Goal: Check status

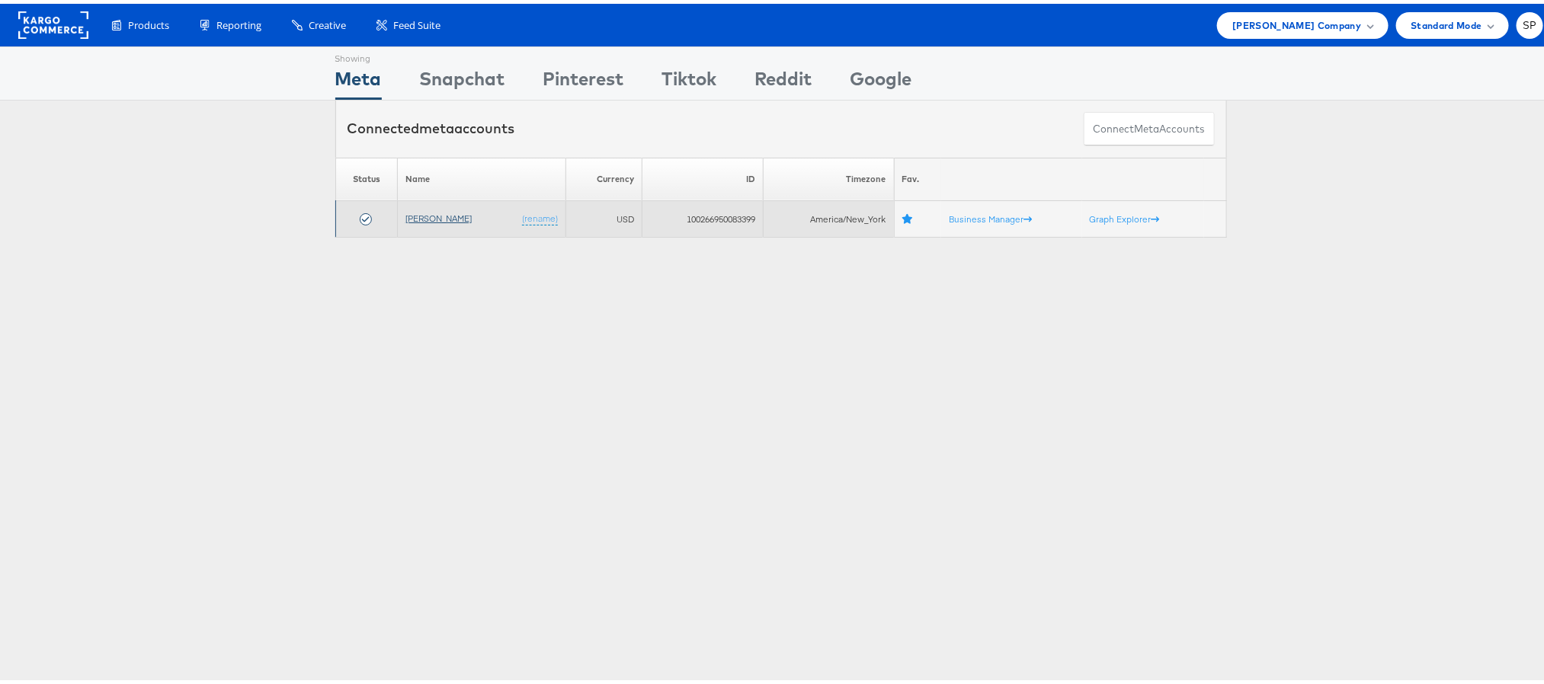
click at [438, 216] on link "[PERSON_NAME]" at bounding box center [439, 214] width 66 height 11
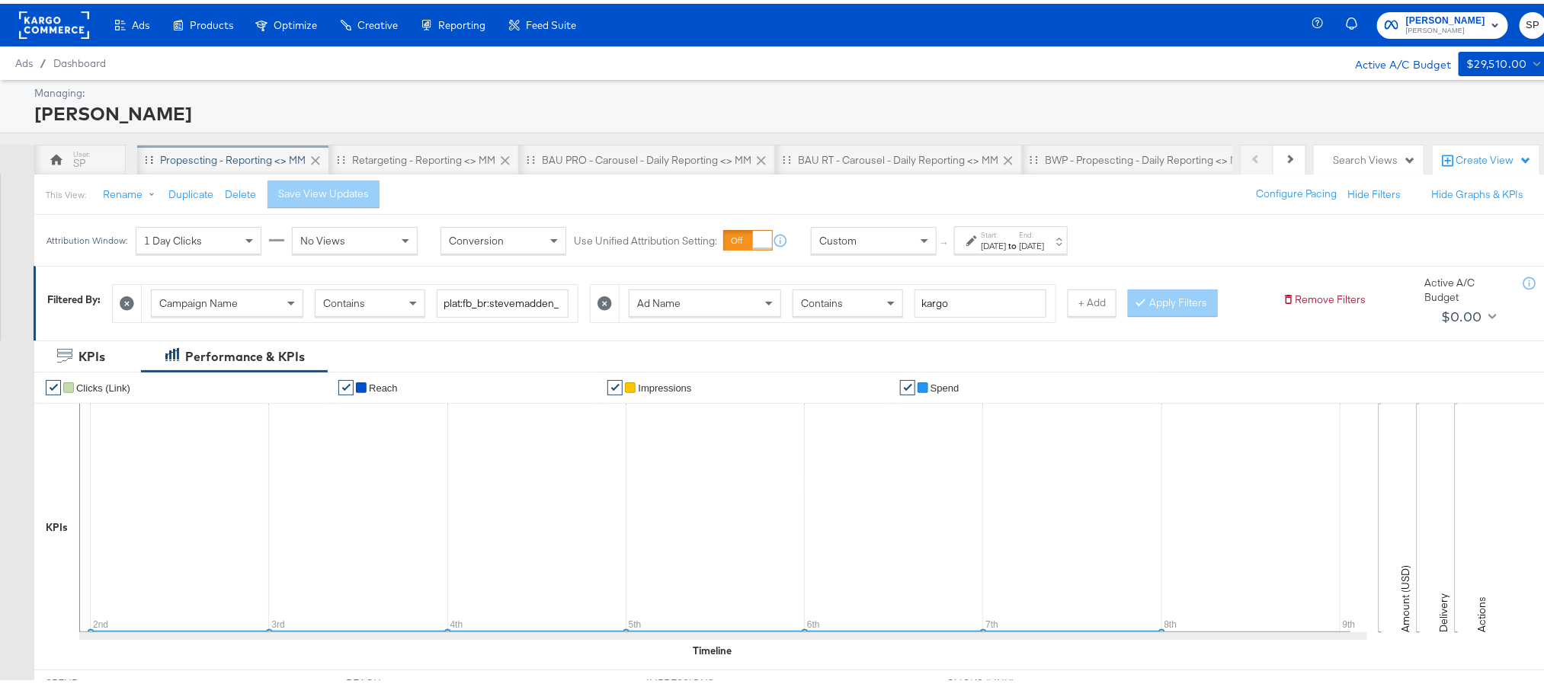
click at [275, 161] on div "Propescting - Reporting <> MM" at bounding box center [233, 156] width 146 height 14
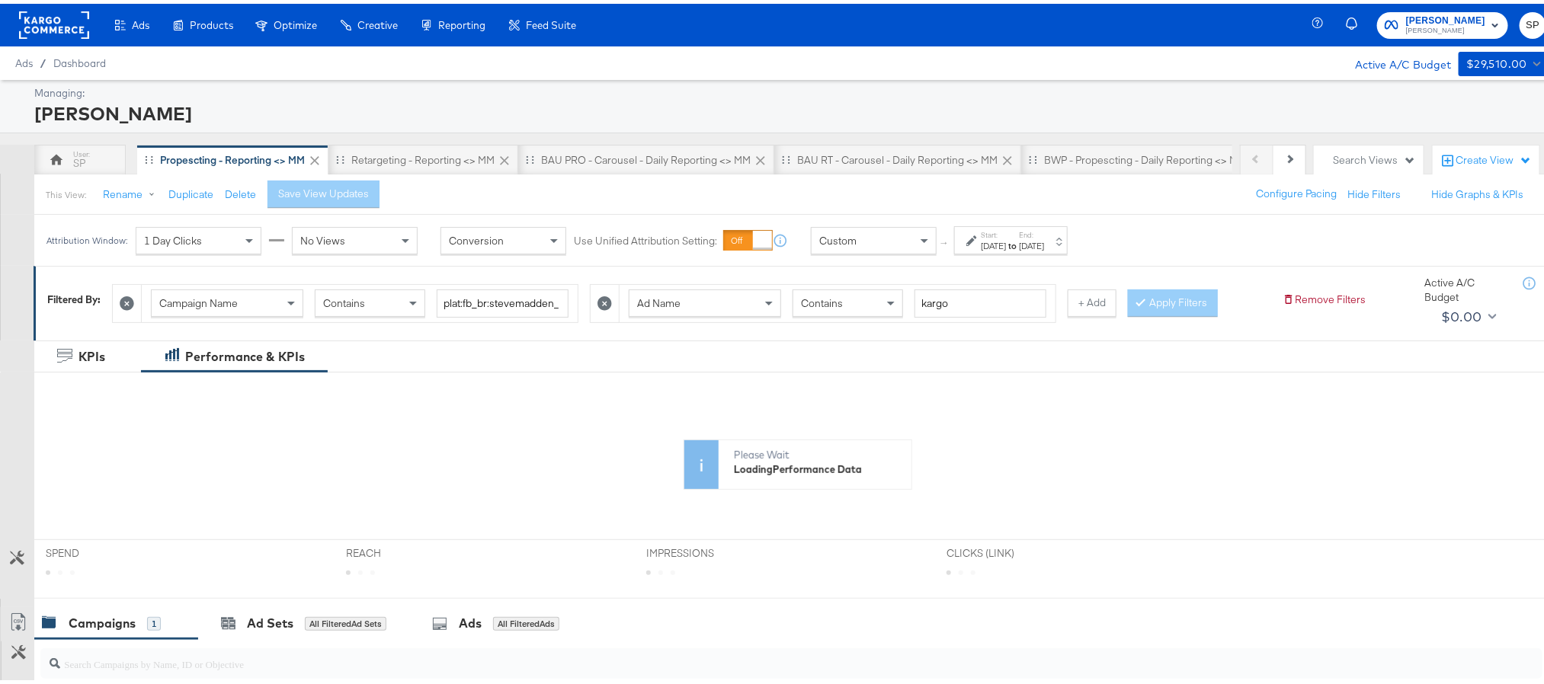
click at [1006, 232] on label "Start:" at bounding box center [993, 231] width 25 height 10
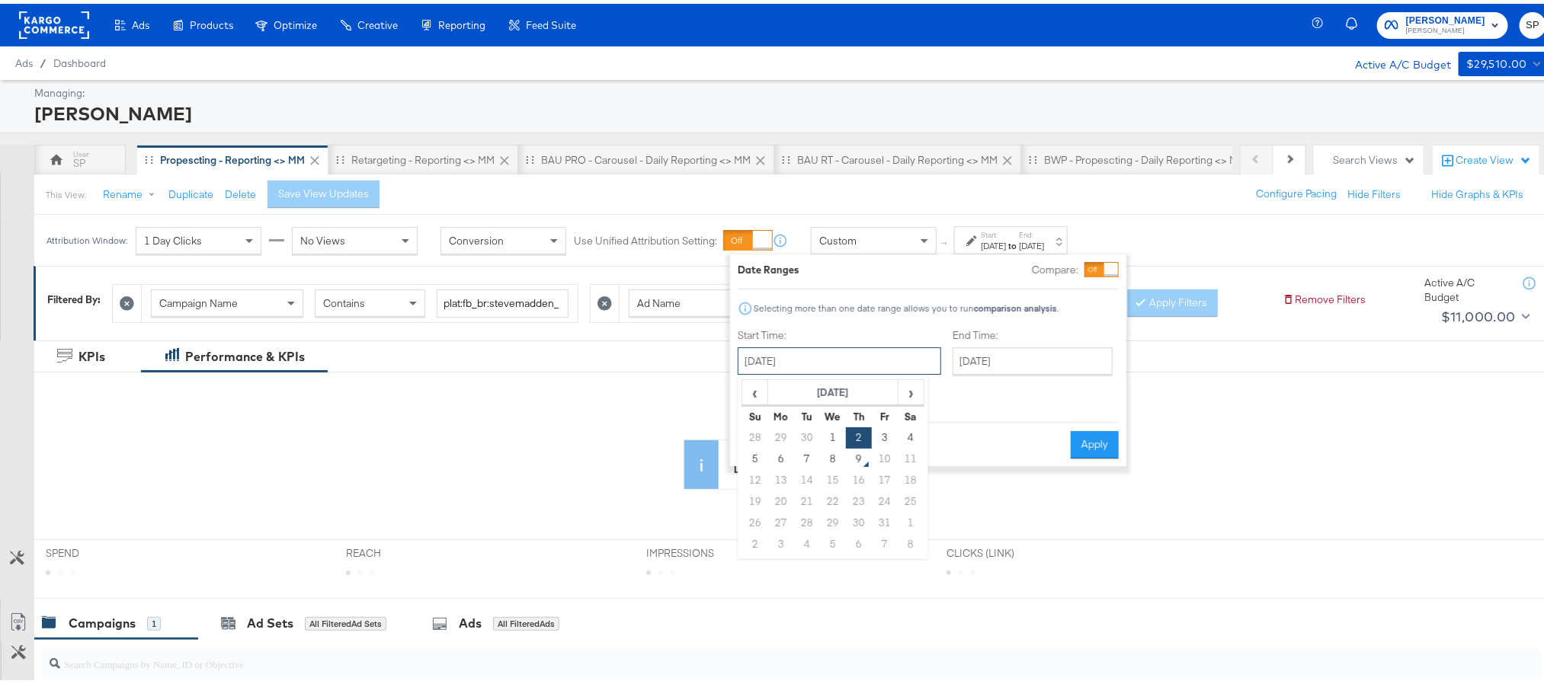
click at [861, 357] on input "[DATE]" at bounding box center [840, 357] width 204 height 27
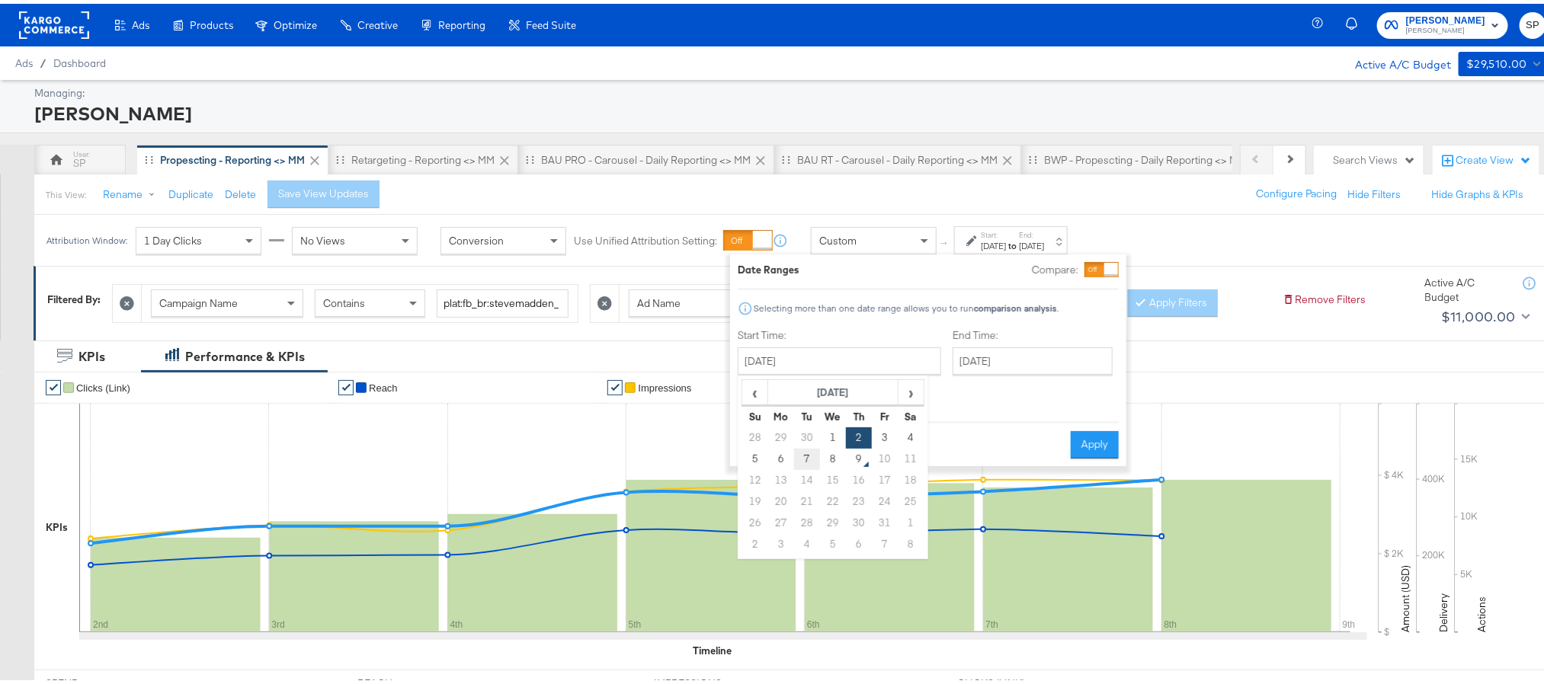
click at [814, 458] on td "7" at bounding box center [807, 455] width 26 height 21
type input "[DATE]"
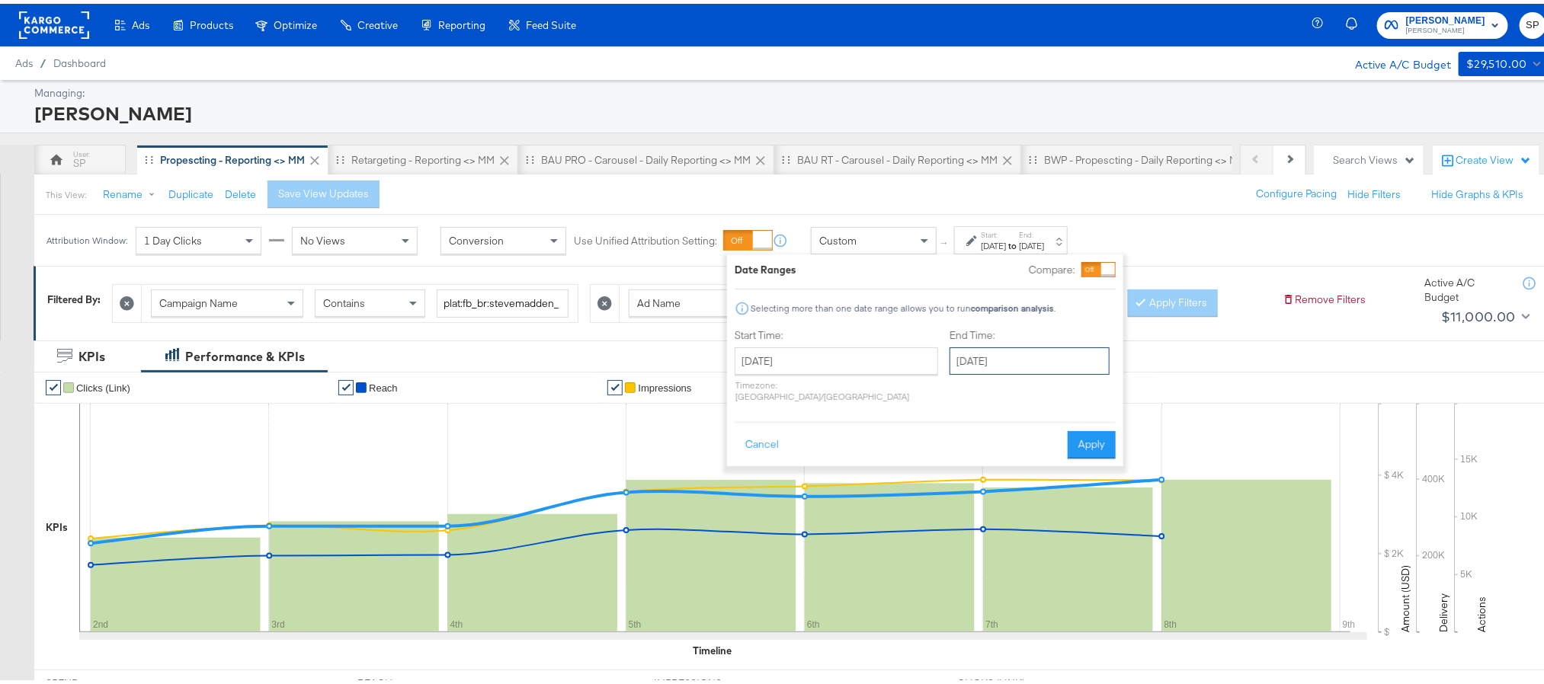
click at [974, 362] on input "[DATE]" at bounding box center [1030, 357] width 160 height 27
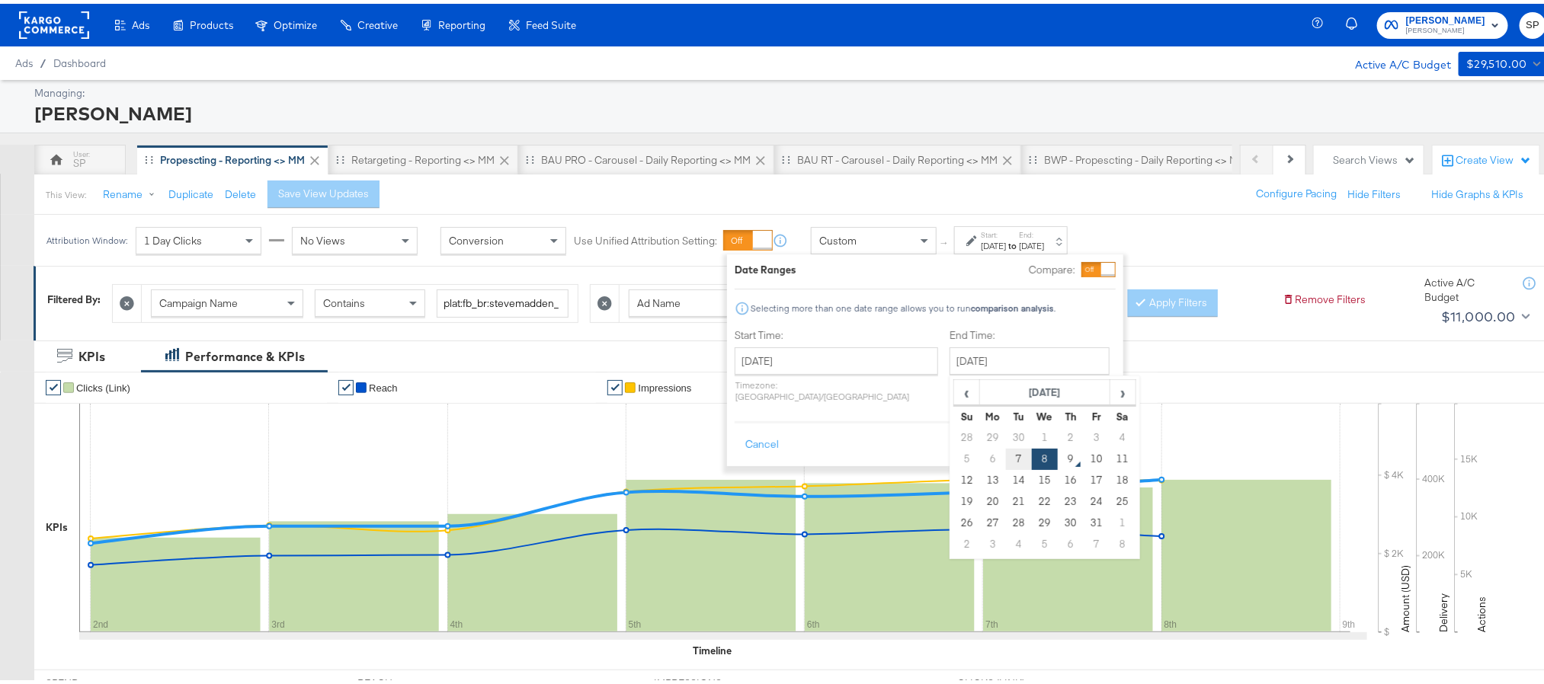
click at [1006, 458] on td "7" at bounding box center [1019, 455] width 26 height 21
type input "[DATE]"
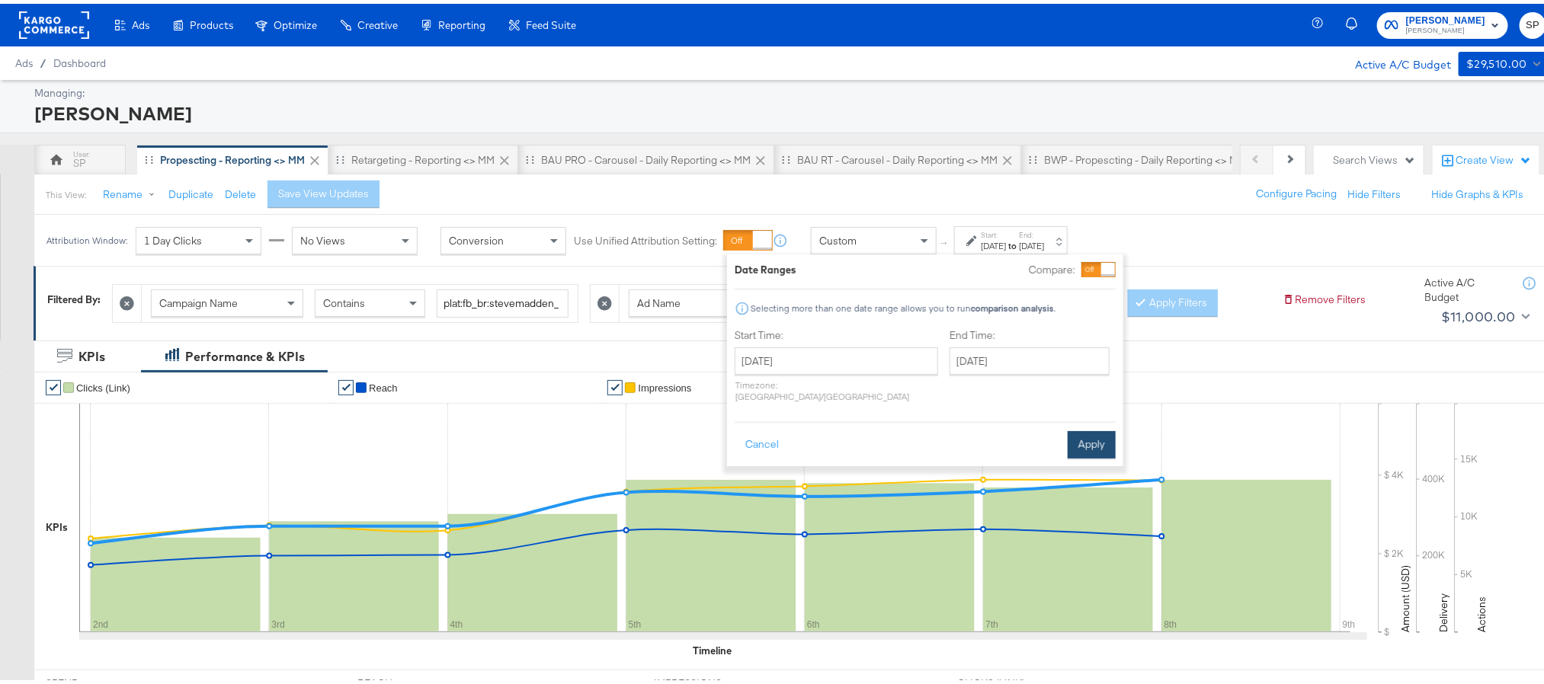
click at [1079, 437] on button "Apply" at bounding box center [1092, 441] width 48 height 27
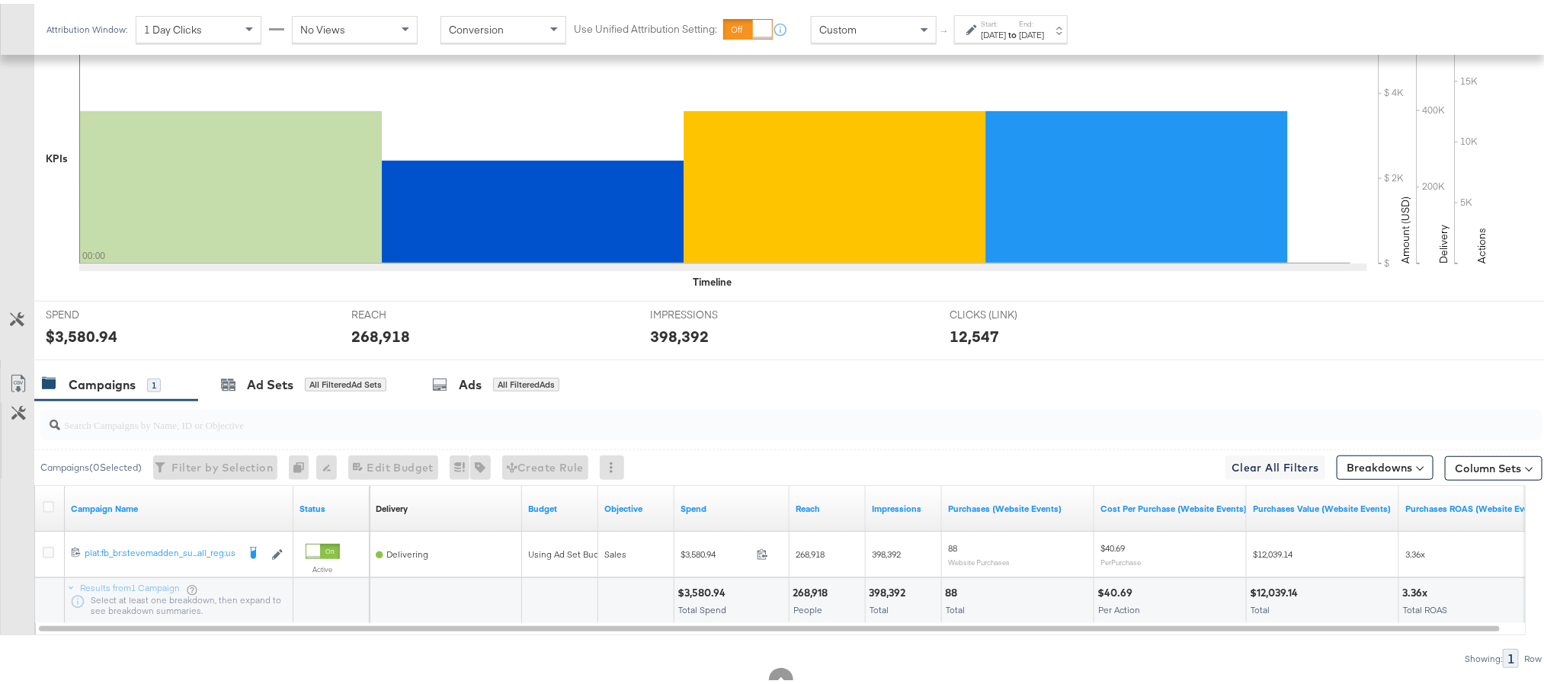
scroll to position [370, 0]
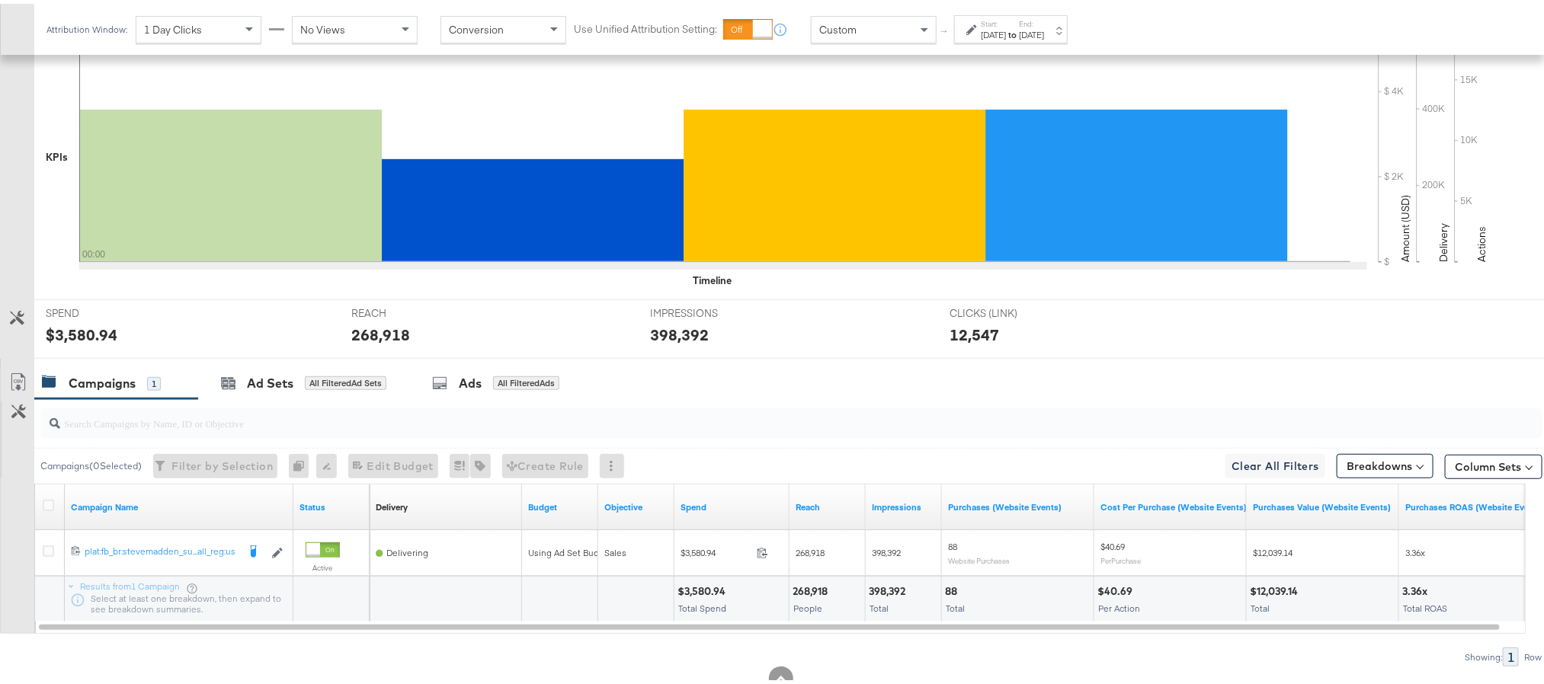
click at [85, 337] on div "$3,580.94" at bounding box center [82, 331] width 72 height 22
copy div "3,580.94"
click at [1006, 21] on label "Start:" at bounding box center [993, 20] width 25 height 10
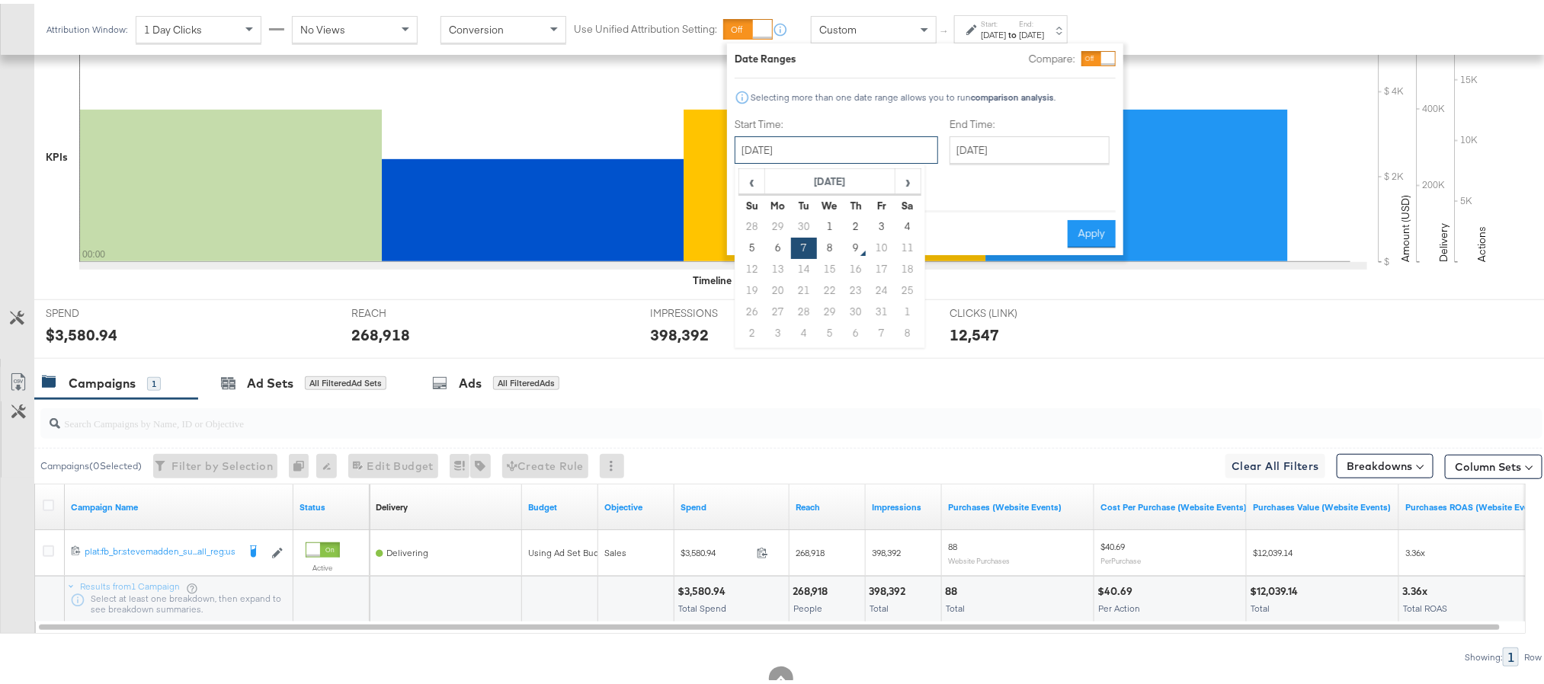
click at [862, 147] on input "[DATE]" at bounding box center [837, 146] width 204 height 27
click at [830, 248] on td "8" at bounding box center [830, 244] width 26 height 21
type input "[DATE]"
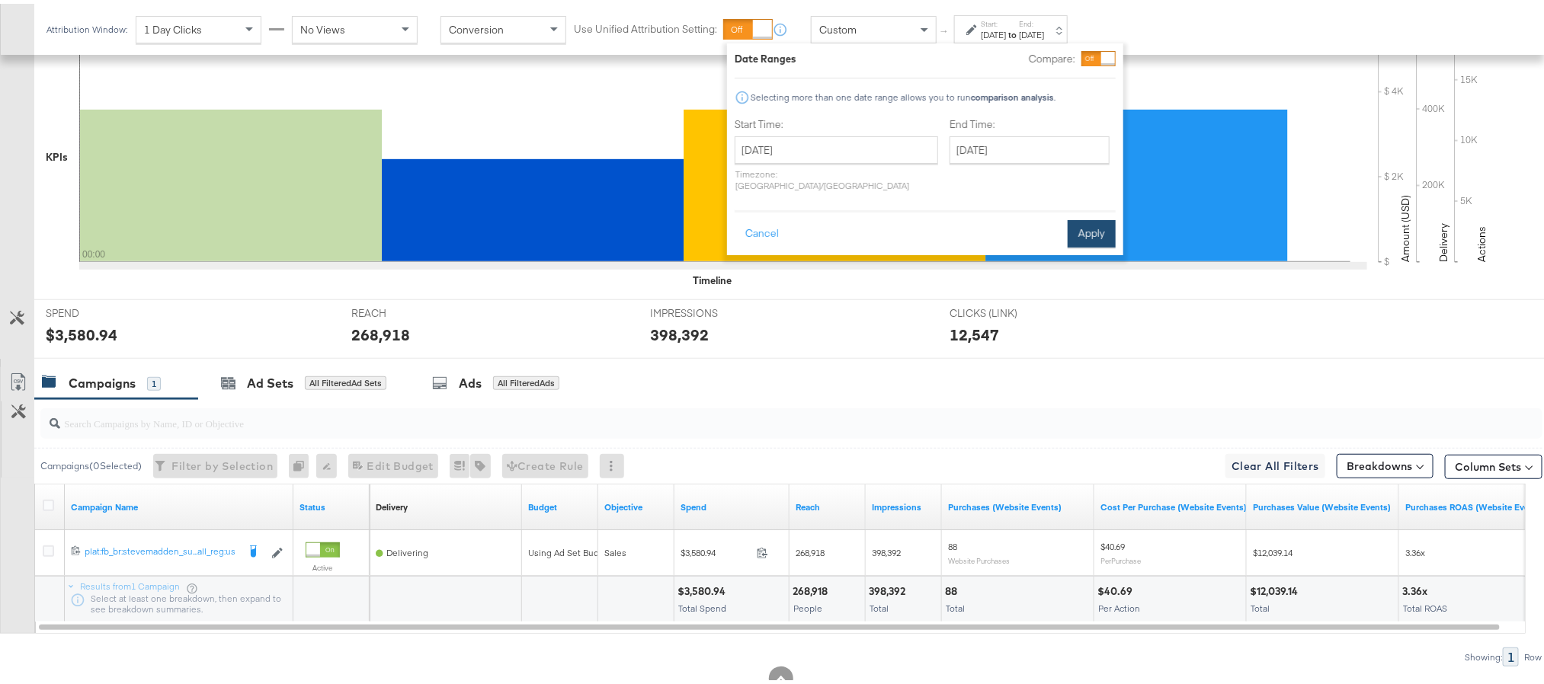
click at [1079, 216] on button "Apply" at bounding box center [1092, 229] width 48 height 27
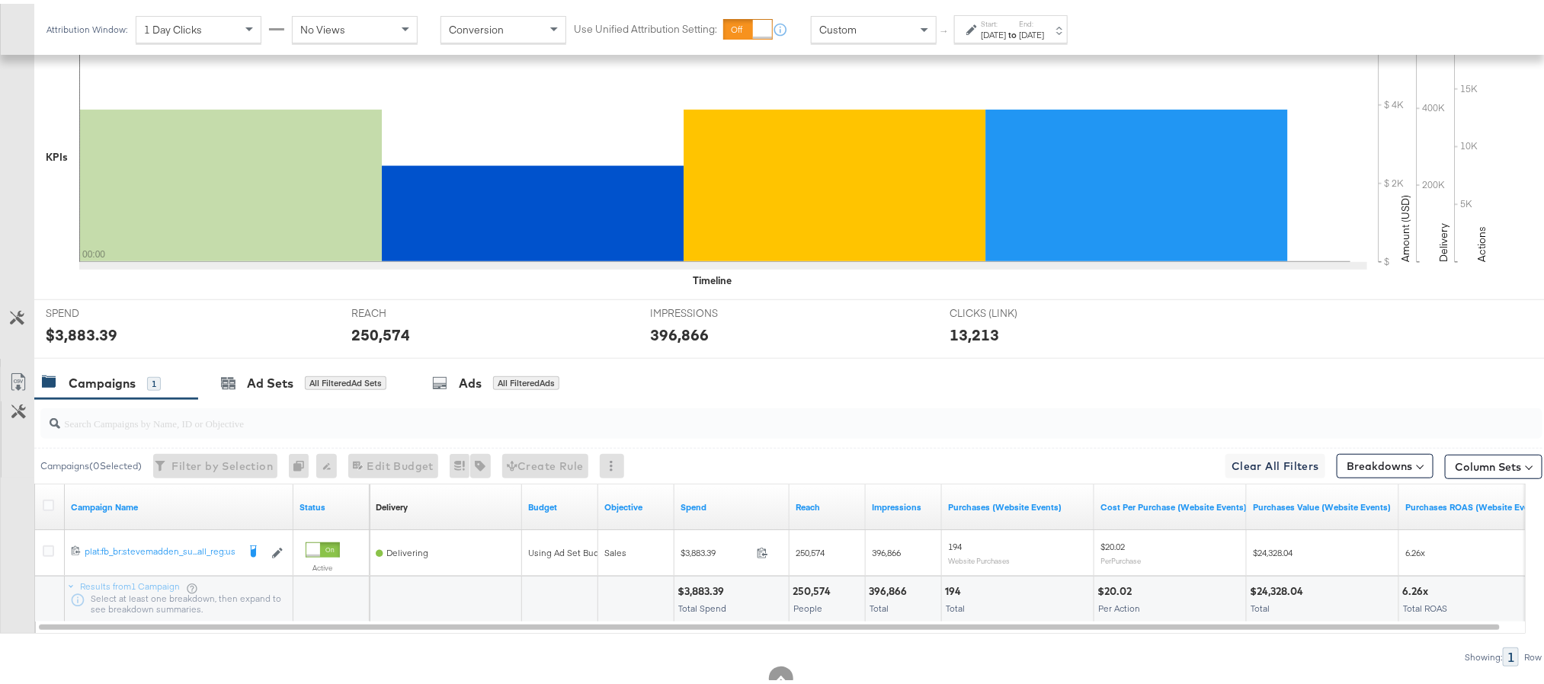
click at [83, 332] on div "$3,883.39" at bounding box center [82, 331] width 72 height 22
copy div "3,883.39"
click at [376, 334] on div "250,574" at bounding box center [380, 331] width 59 height 22
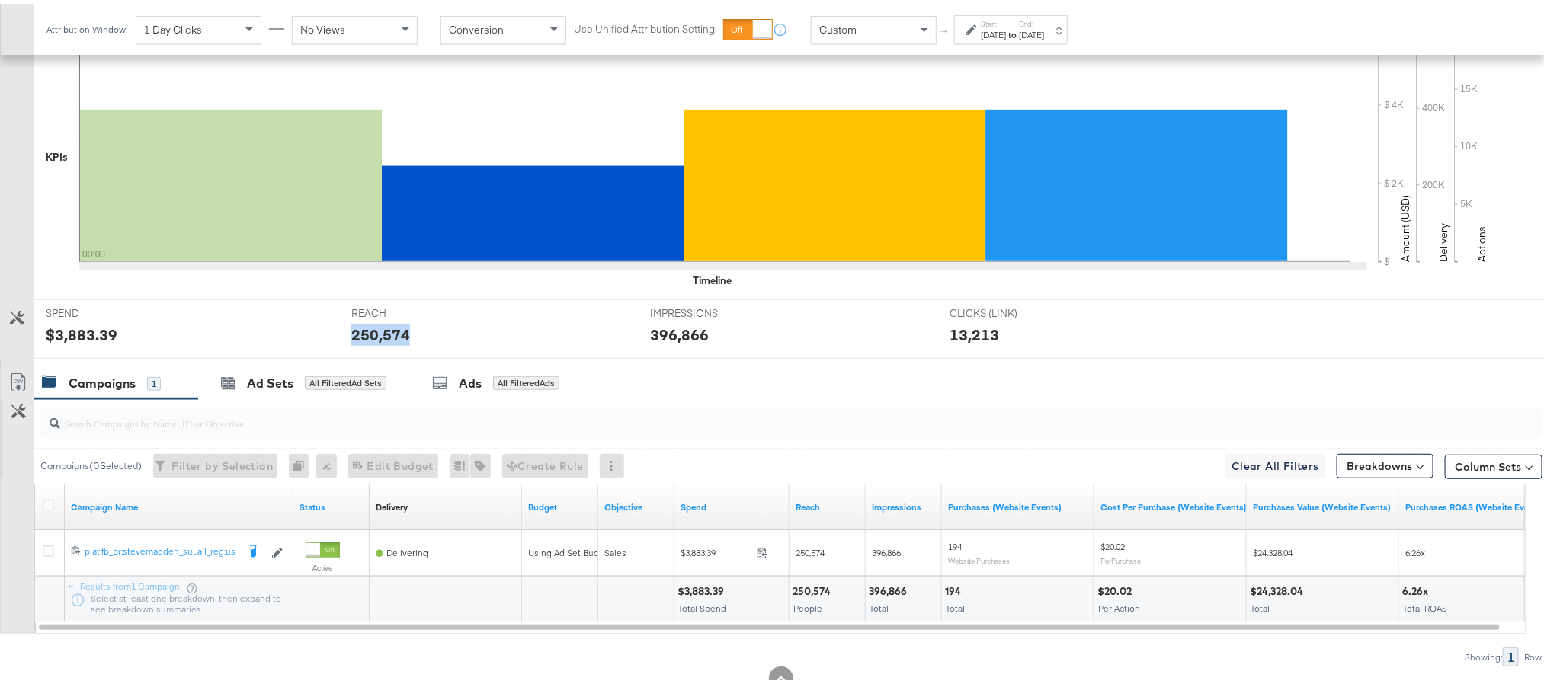
copy div "250,574"
click at [673, 334] on div "396,866" at bounding box center [679, 331] width 59 height 22
copy div "396,866"
click at [673, 334] on div "396,866" at bounding box center [679, 331] width 59 height 22
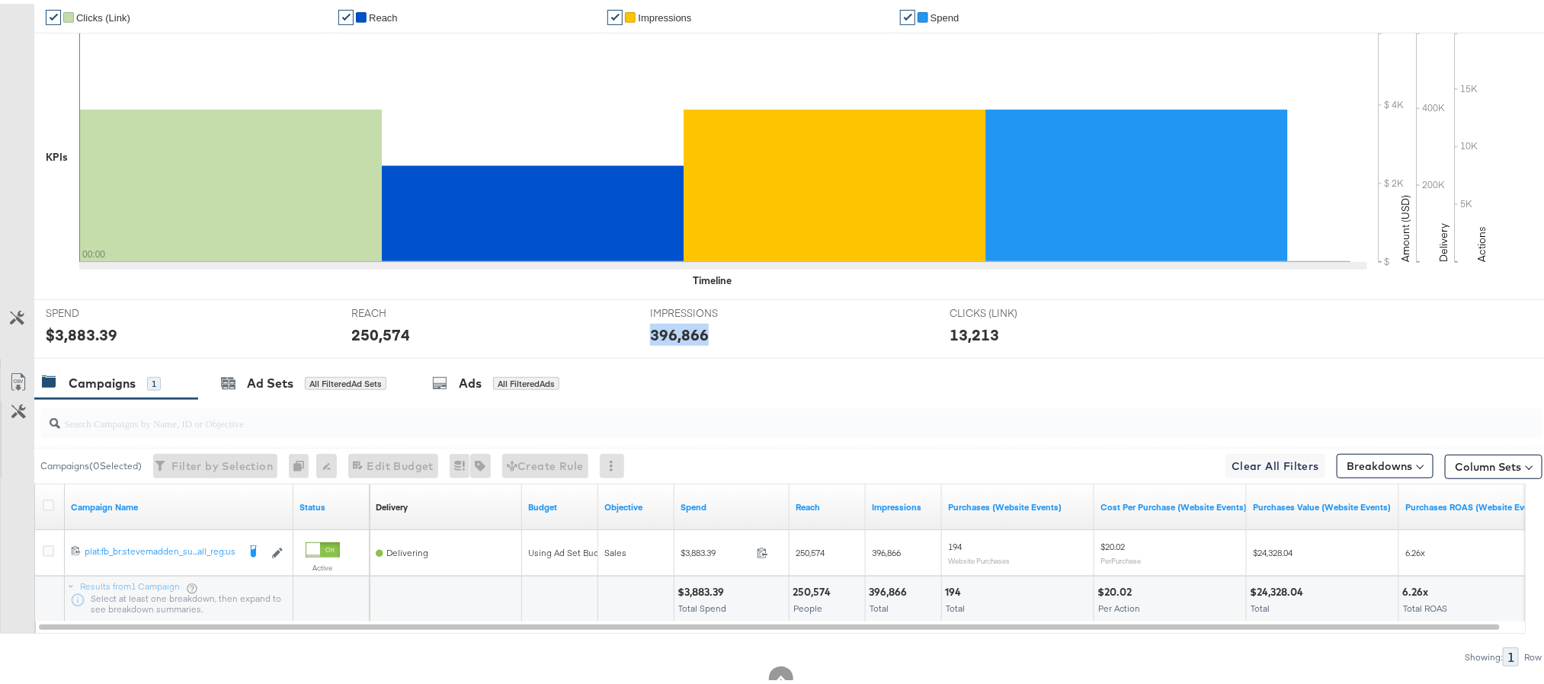
scroll to position [0, 0]
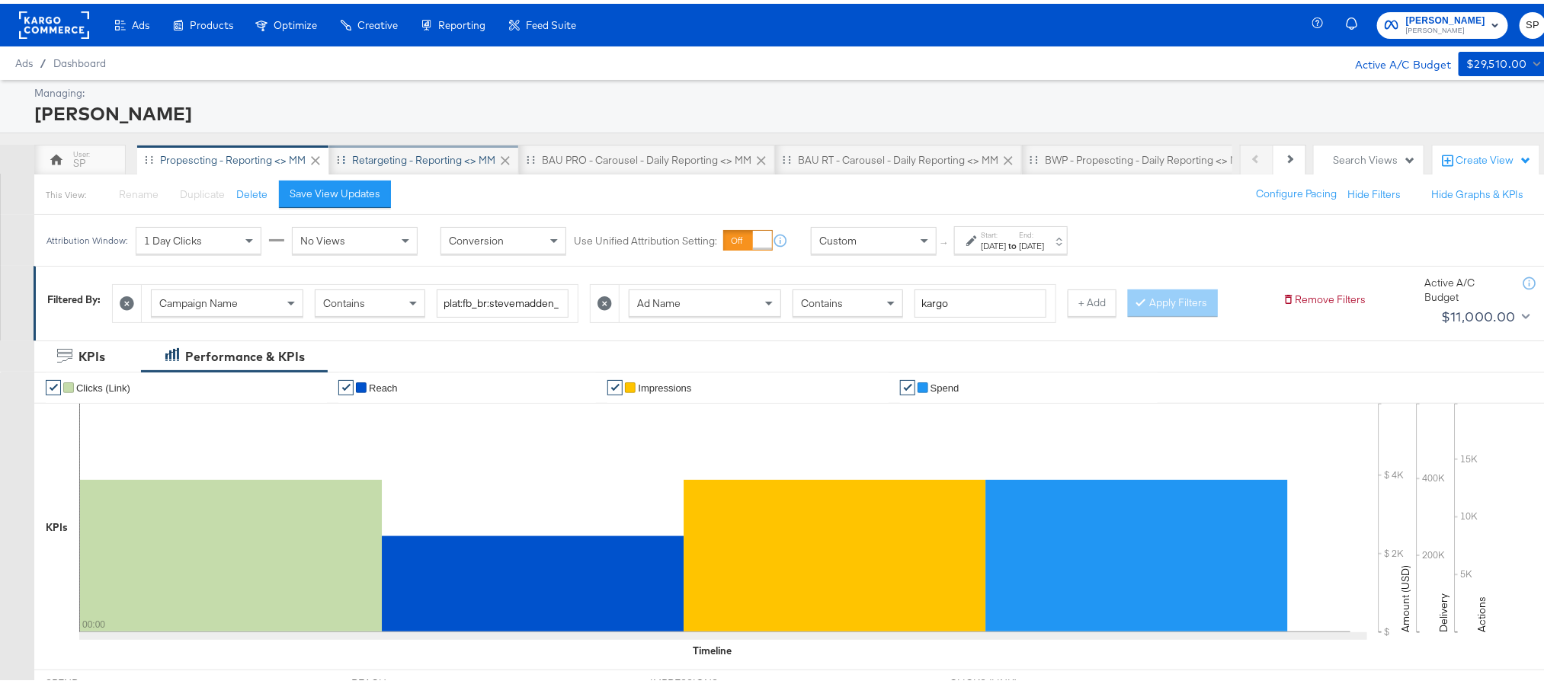
click at [448, 161] on div "Retargeting - Reporting <> MM" at bounding box center [423, 156] width 143 height 14
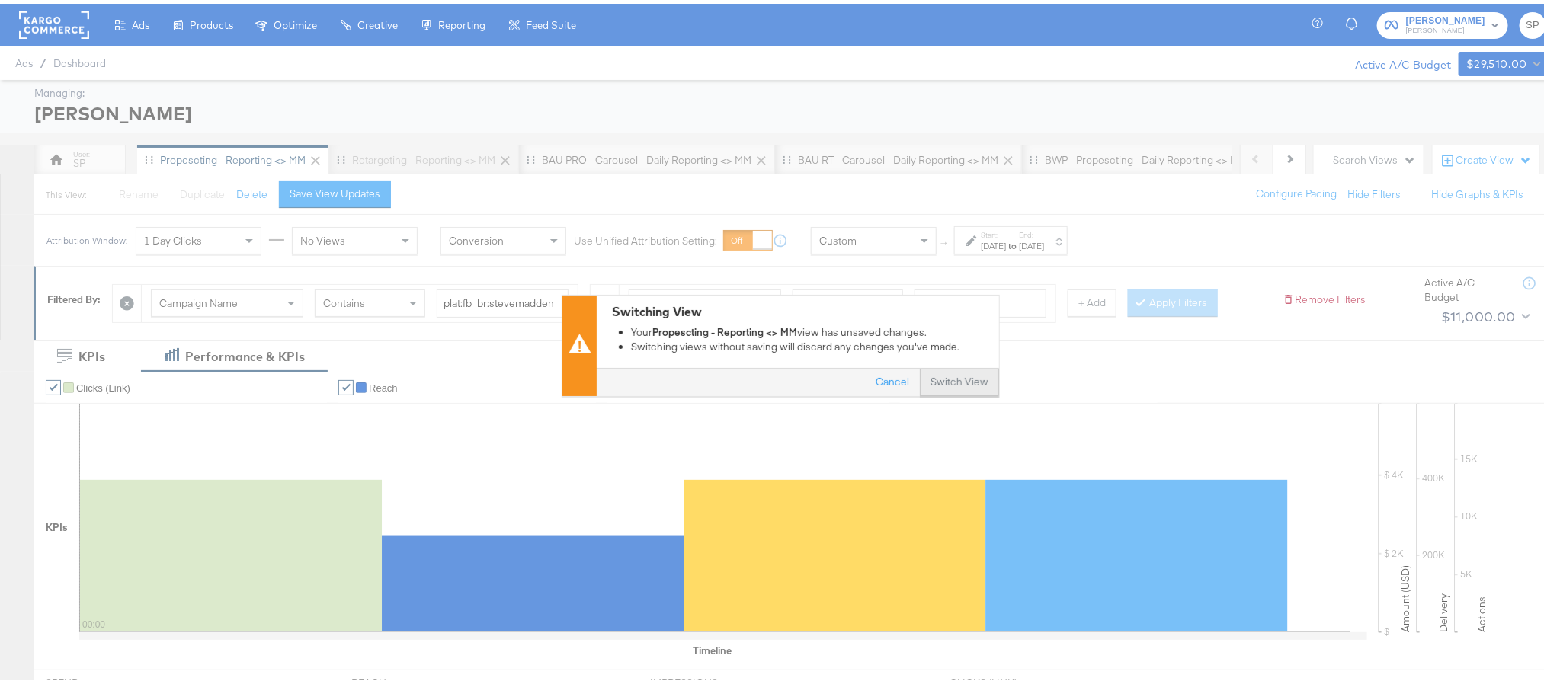
click at [942, 382] on button "Switch View" at bounding box center [959, 379] width 79 height 27
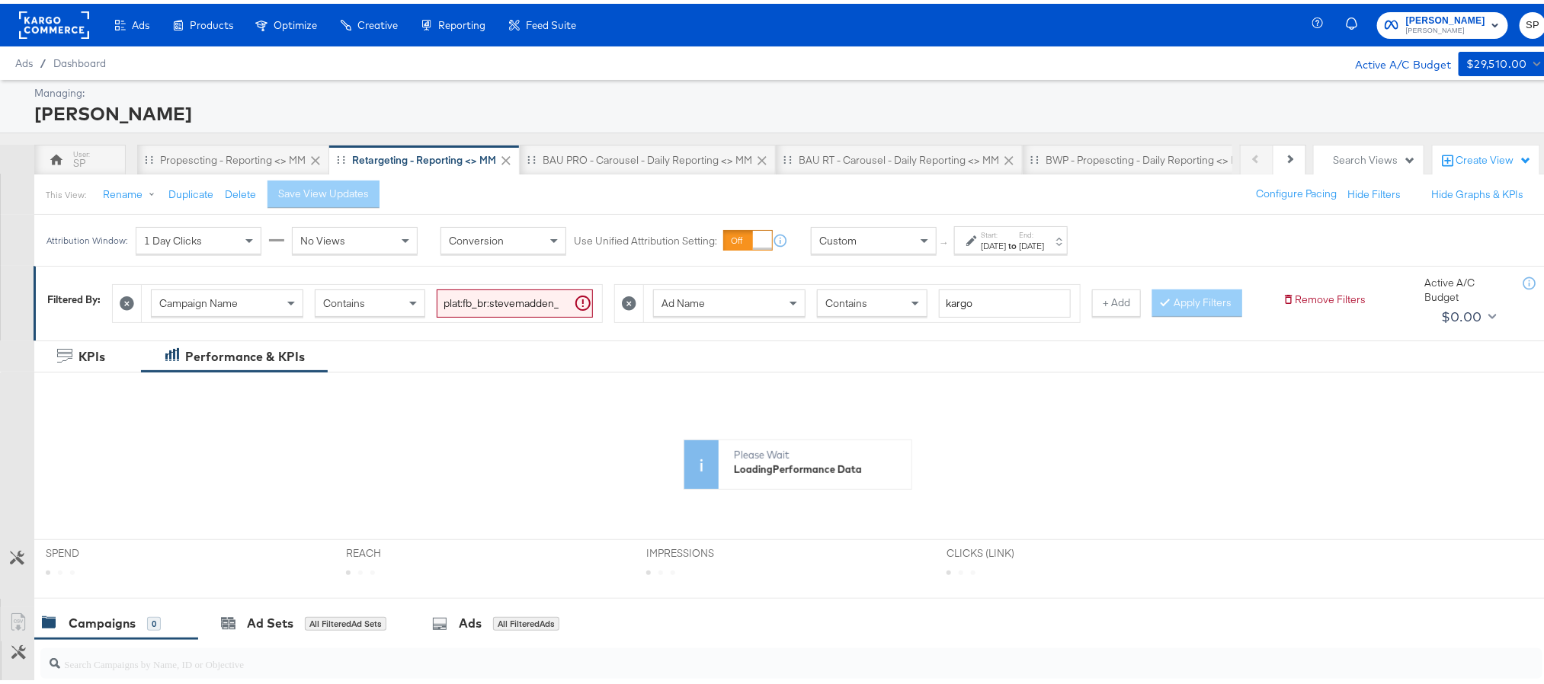
click at [1006, 248] on div "[DATE]" at bounding box center [993, 242] width 25 height 12
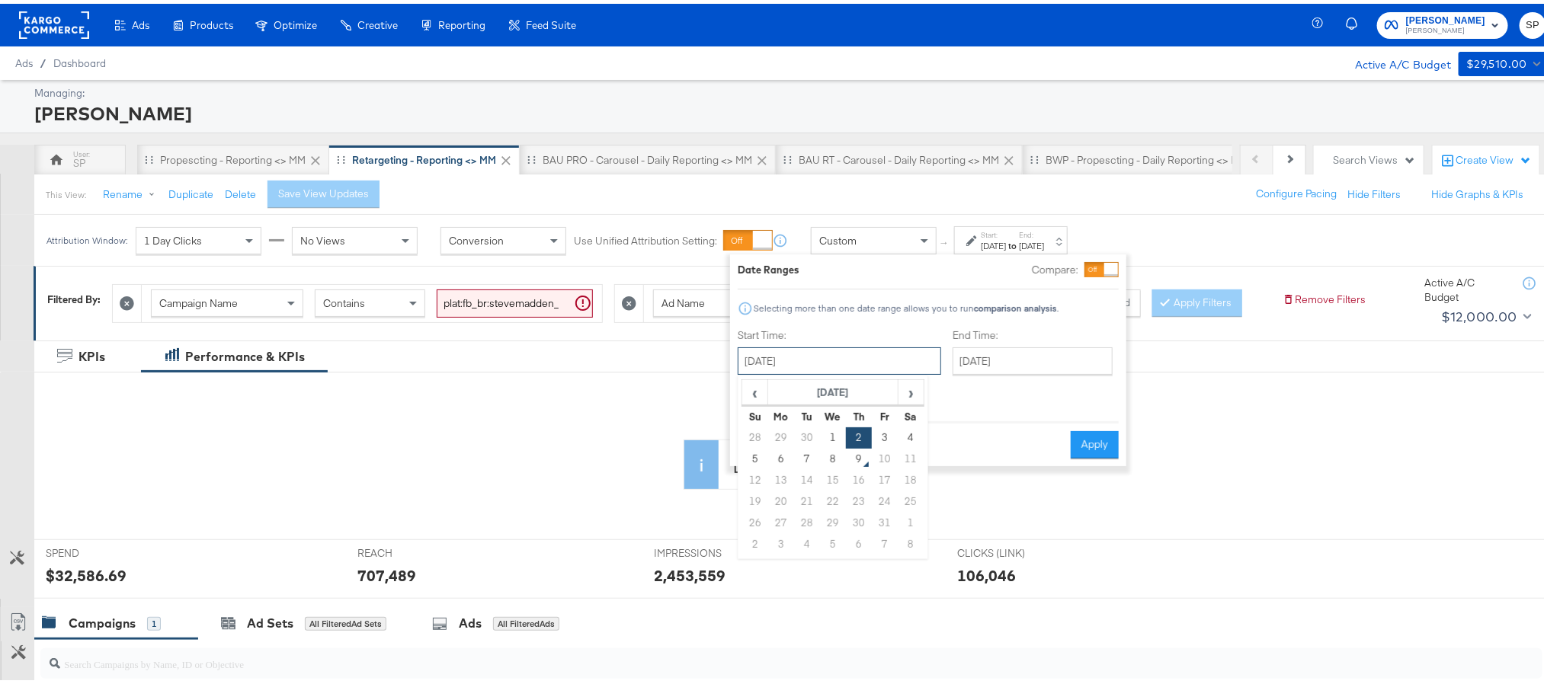
click at [858, 367] on input "[DATE]" at bounding box center [840, 357] width 204 height 27
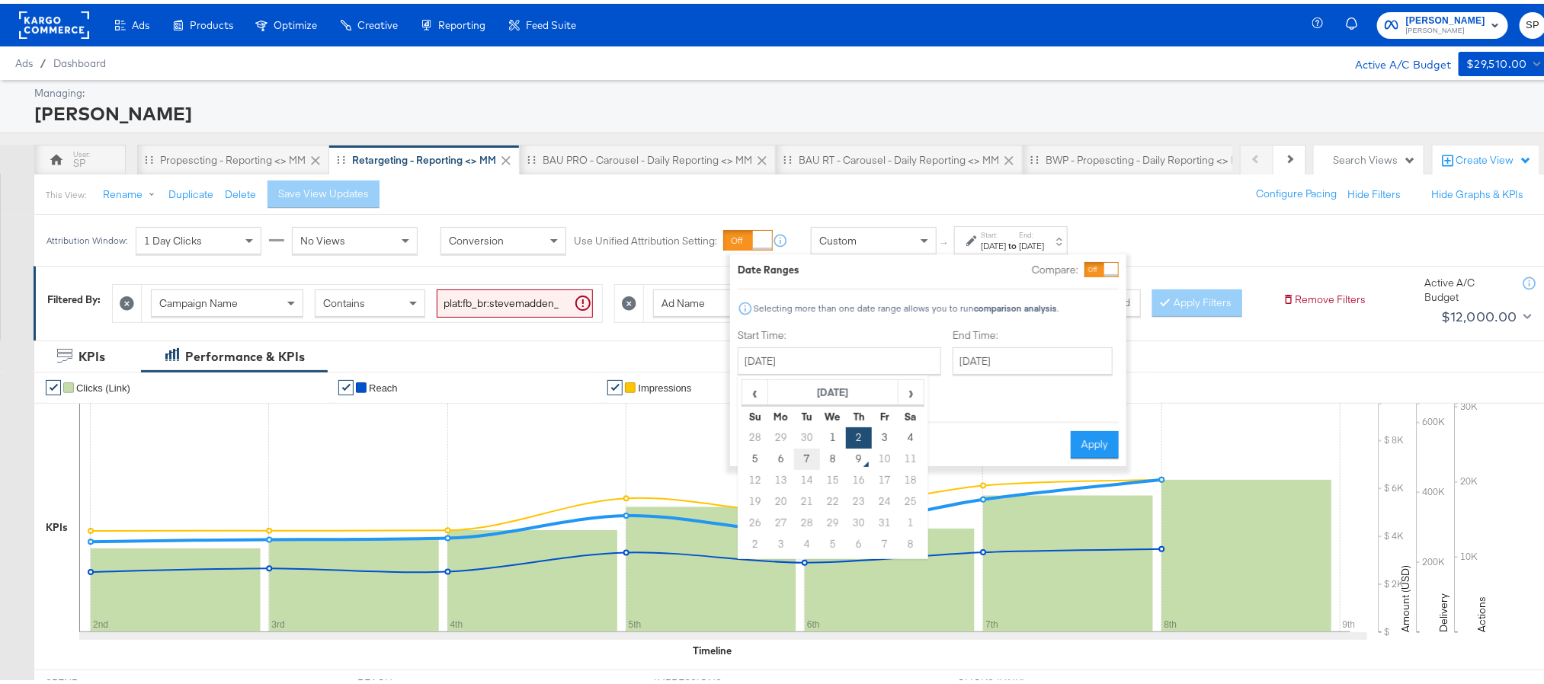
click at [805, 453] on td "7" at bounding box center [807, 455] width 26 height 21
type input "[DATE]"
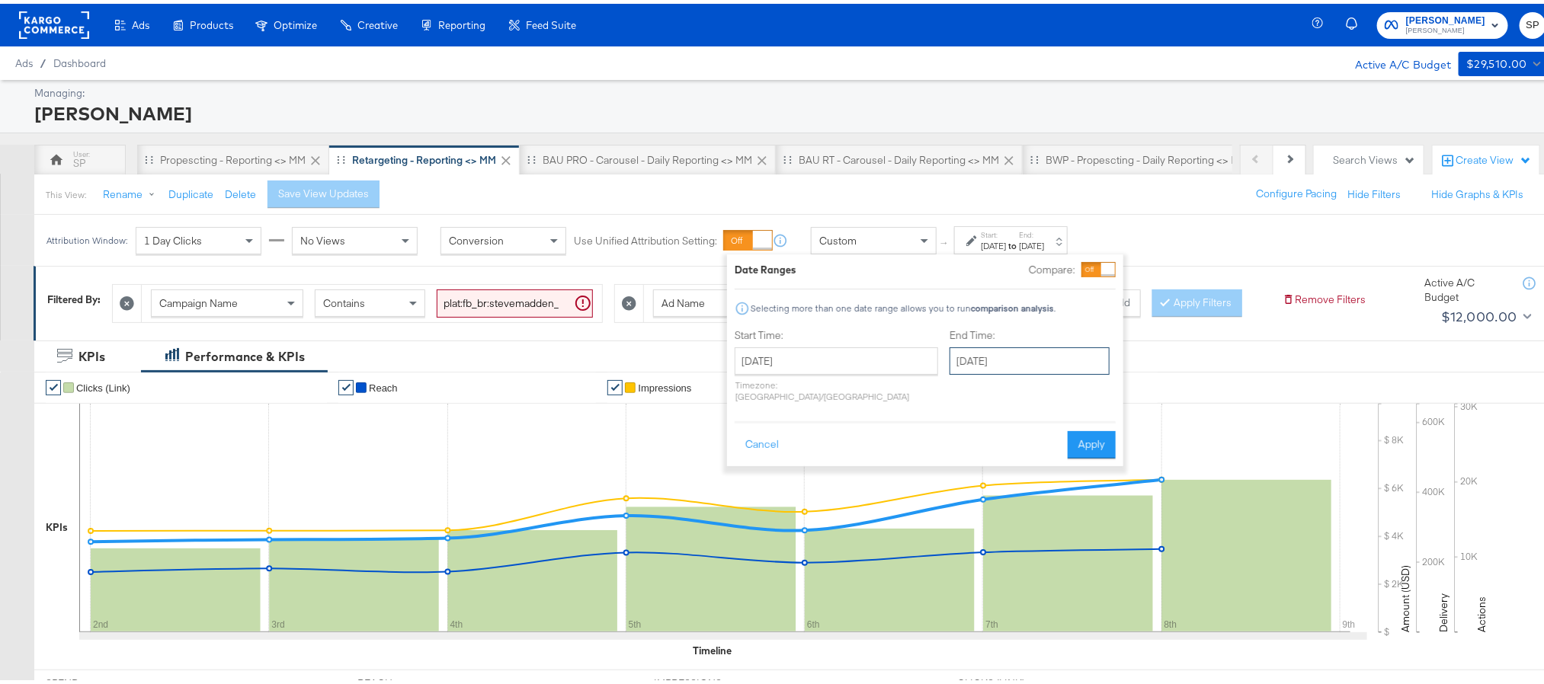
click at [1034, 364] on input "[DATE]" at bounding box center [1030, 357] width 160 height 27
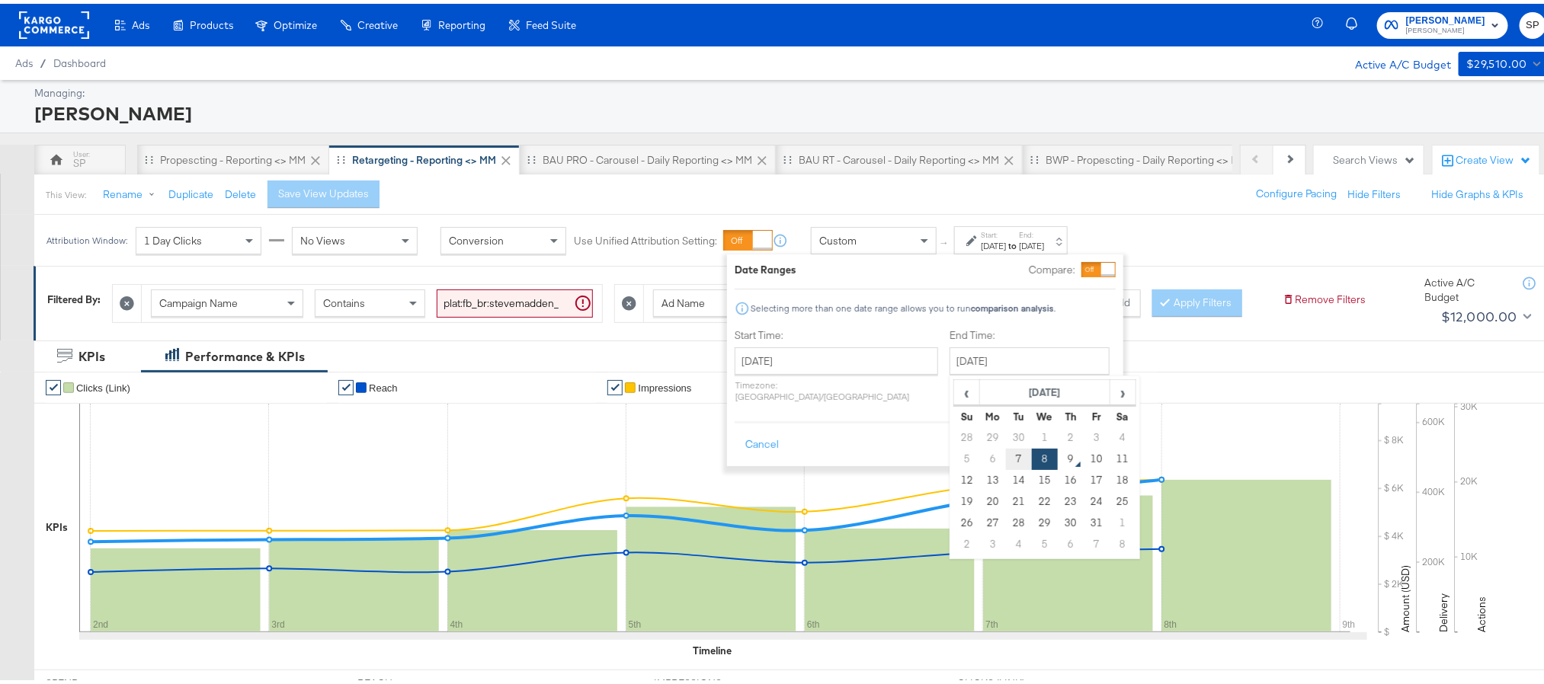
click at [1006, 458] on td "7" at bounding box center [1019, 455] width 26 height 21
type input "[DATE]"
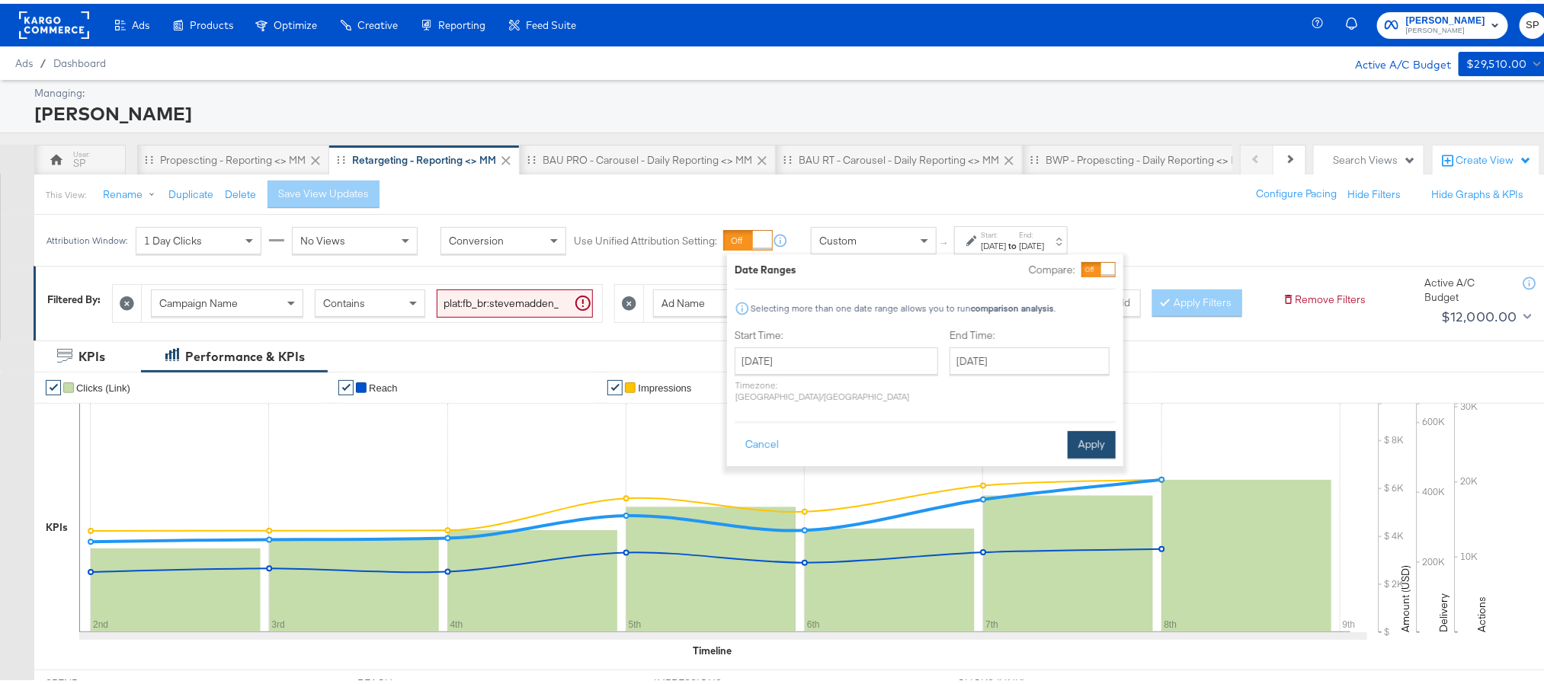
click at [1089, 438] on button "Apply" at bounding box center [1092, 441] width 48 height 27
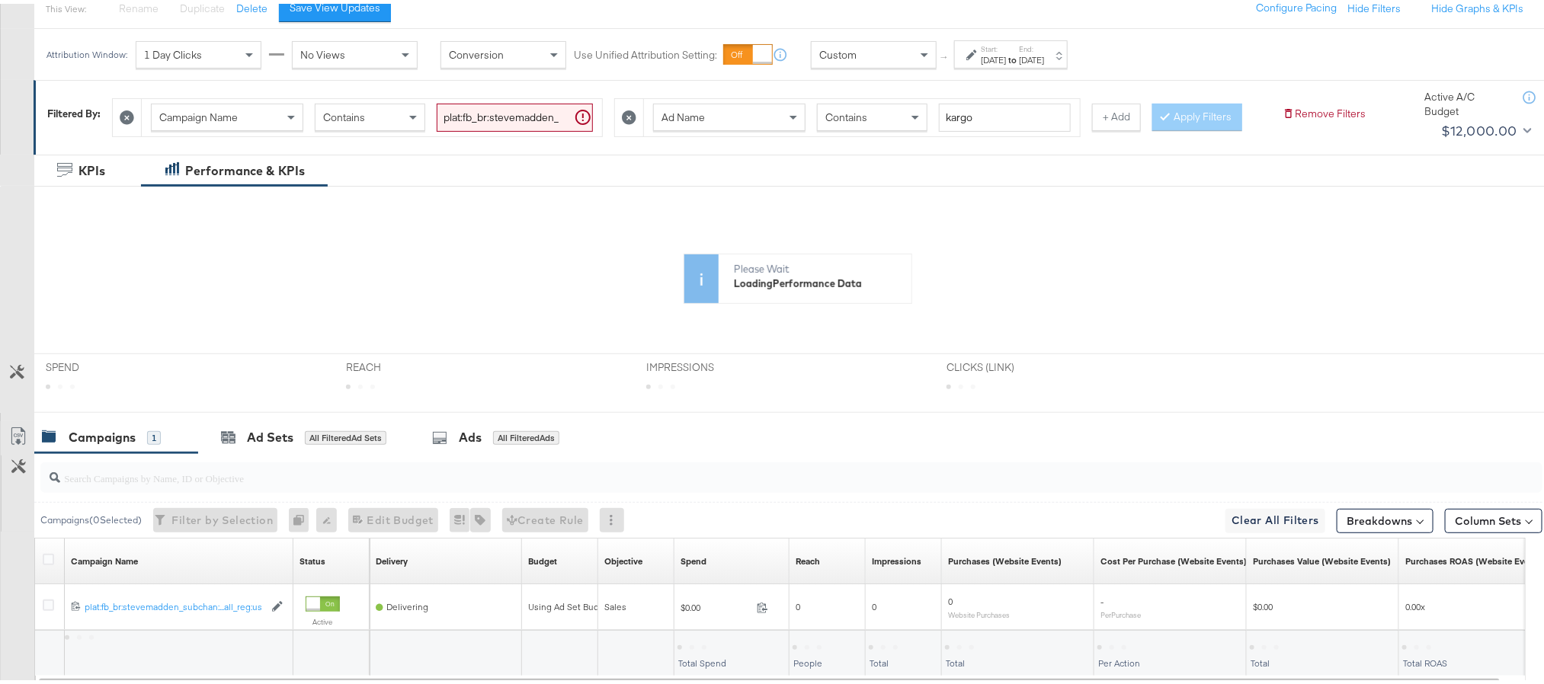
scroll to position [188, 0]
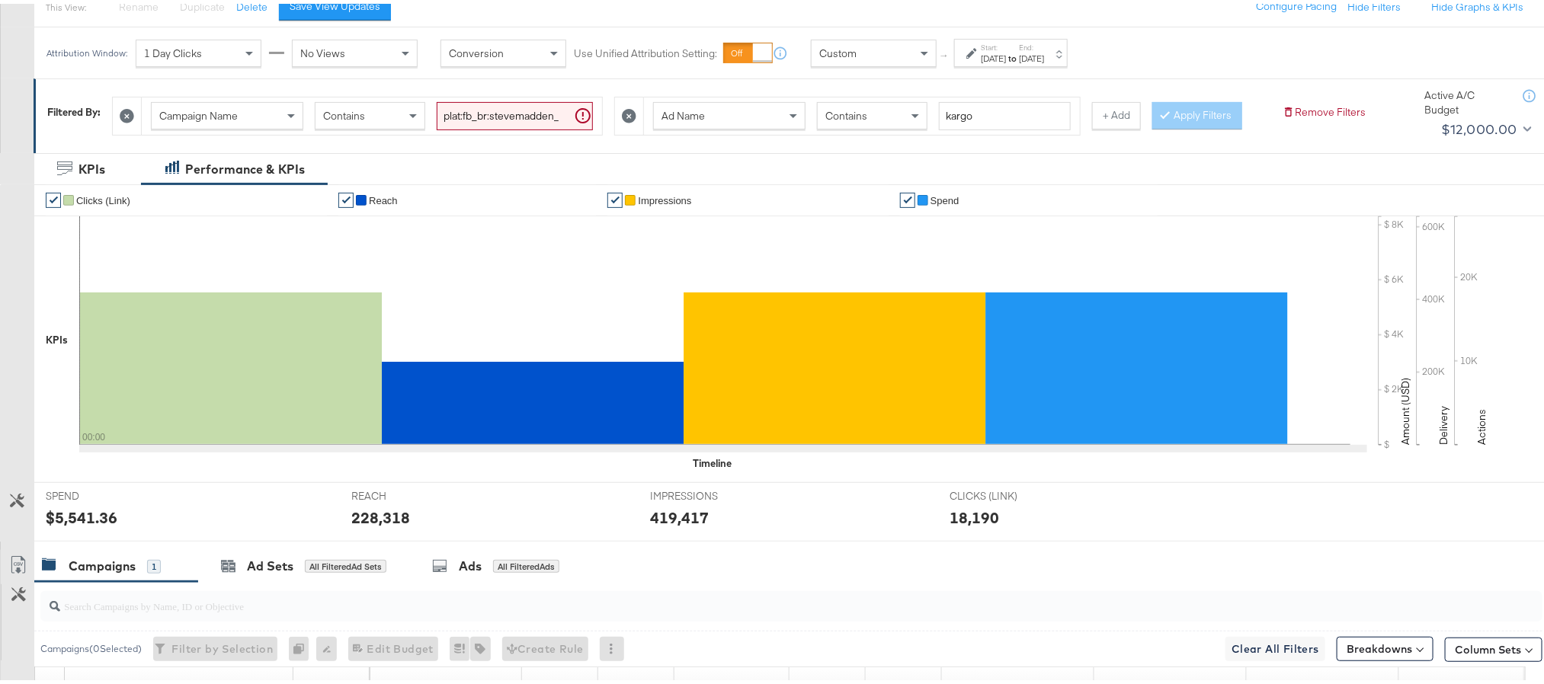
click at [1018, 63] on div "Start: [DATE] to End: [DATE]" at bounding box center [1011, 49] width 114 height 28
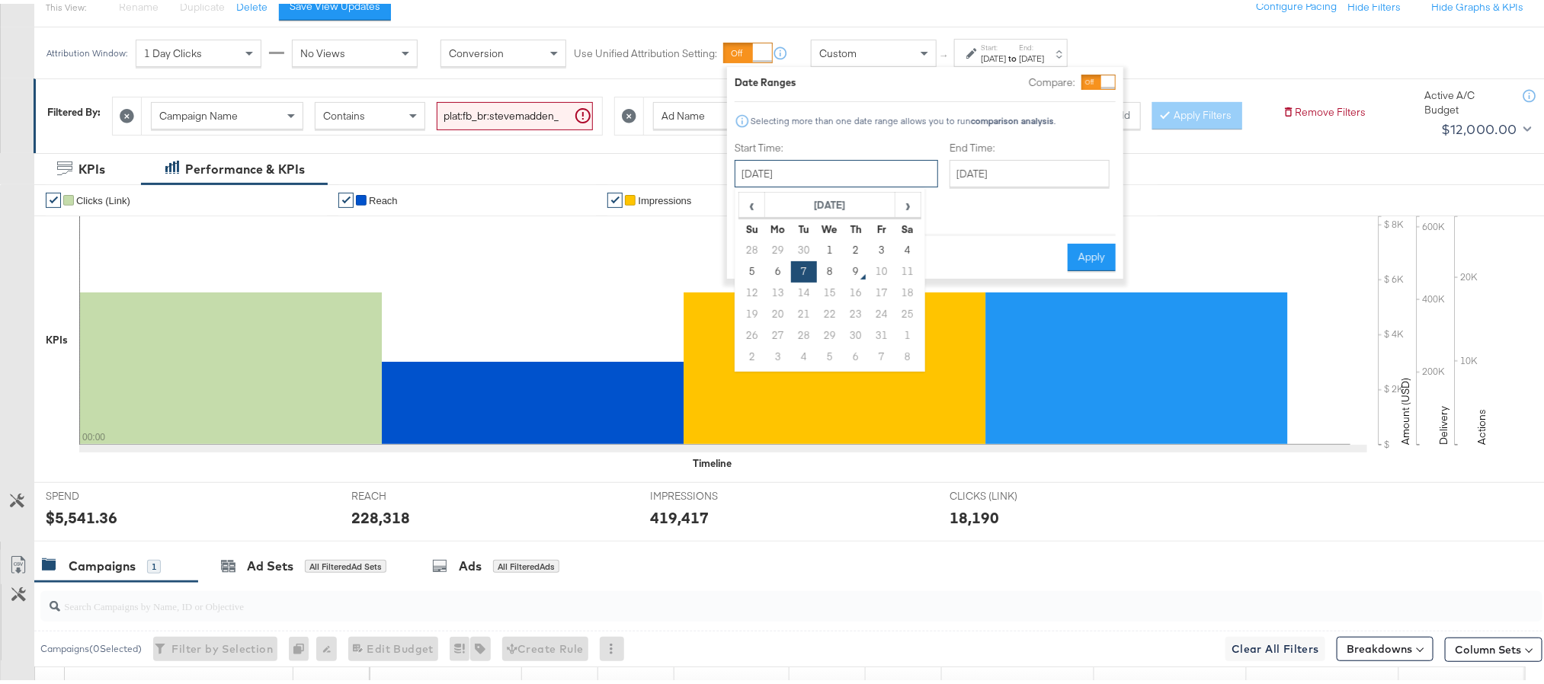
click at [874, 165] on input "[DATE]" at bounding box center [837, 169] width 204 height 27
click at [821, 273] on td "8" at bounding box center [830, 268] width 26 height 21
type input "[DATE]"
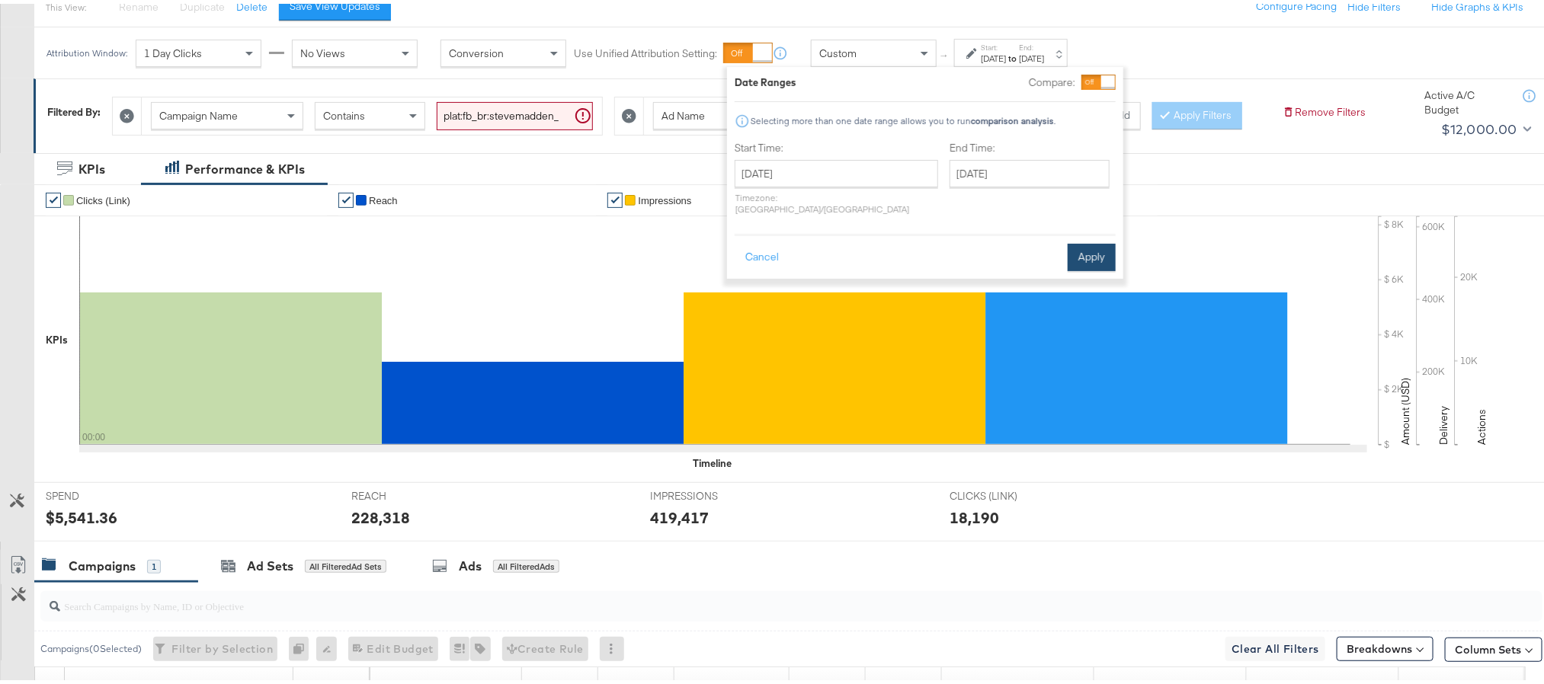
click at [1092, 247] on button "Apply" at bounding box center [1092, 253] width 48 height 27
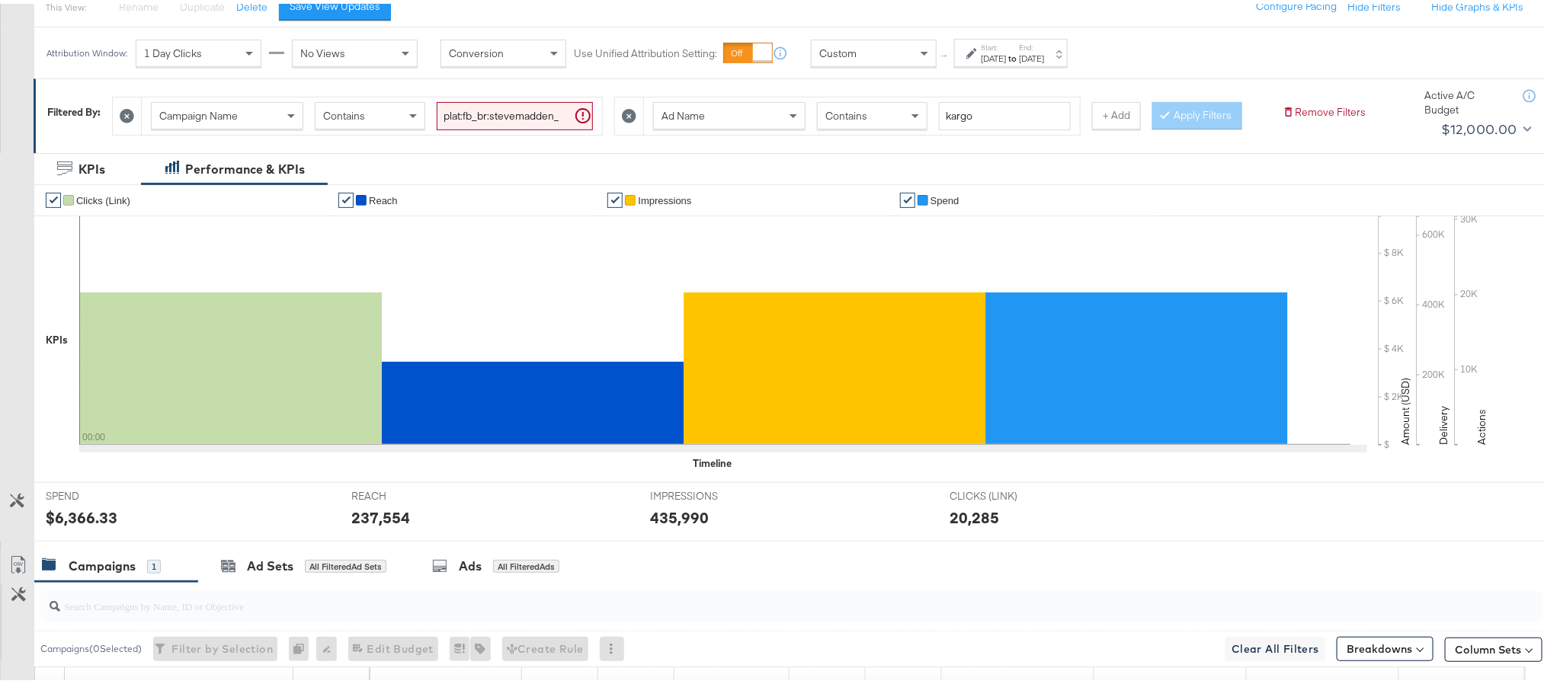
click at [71, 525] on div "$6,366.33" at bounding box center [82, 514] width 72 height 22
copy div "6,366.33"
click at [364, 525] on div "237,554" at bounding box center [380, 514] width 59 height 22
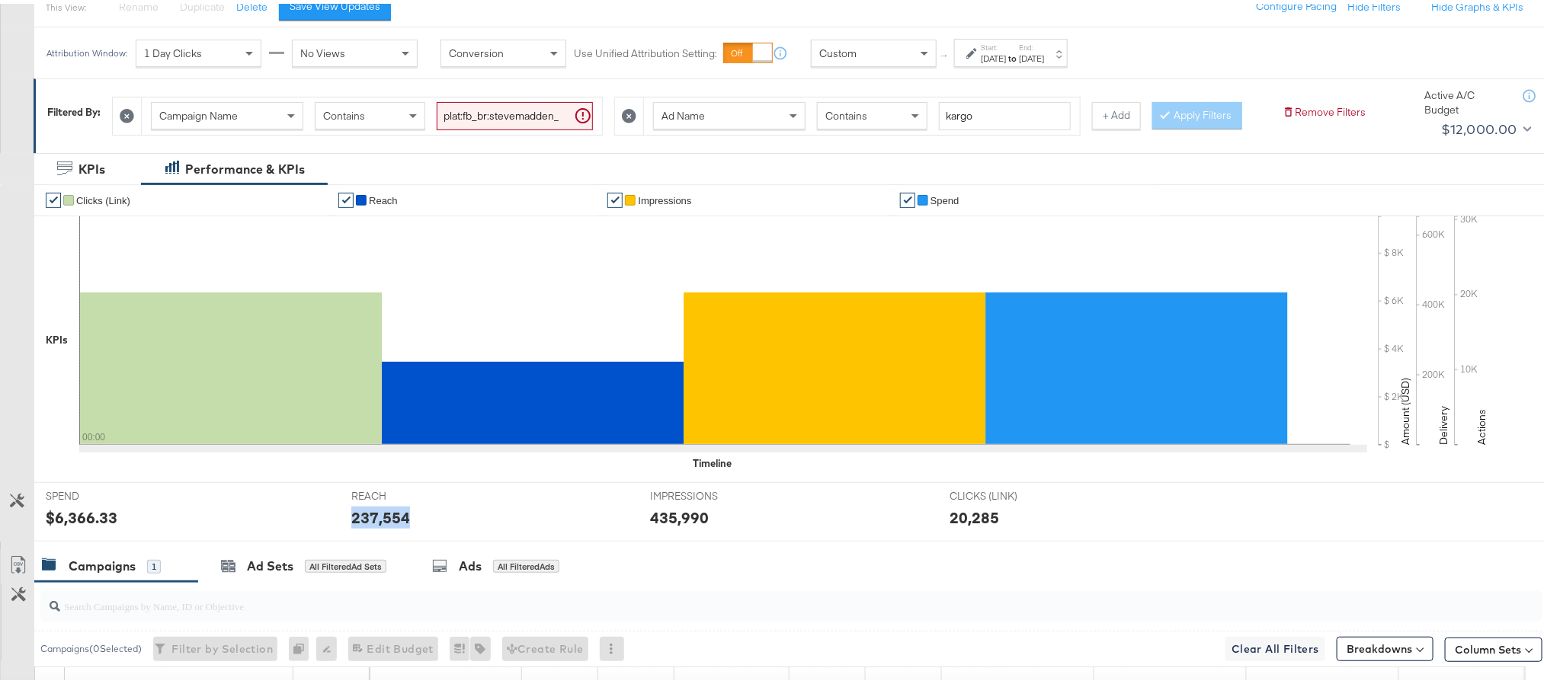
copy div "237,554"
click at [675, 525] on div "435,990" at bounding box center [679, 514] width 59 height 22
copy div "435,990"
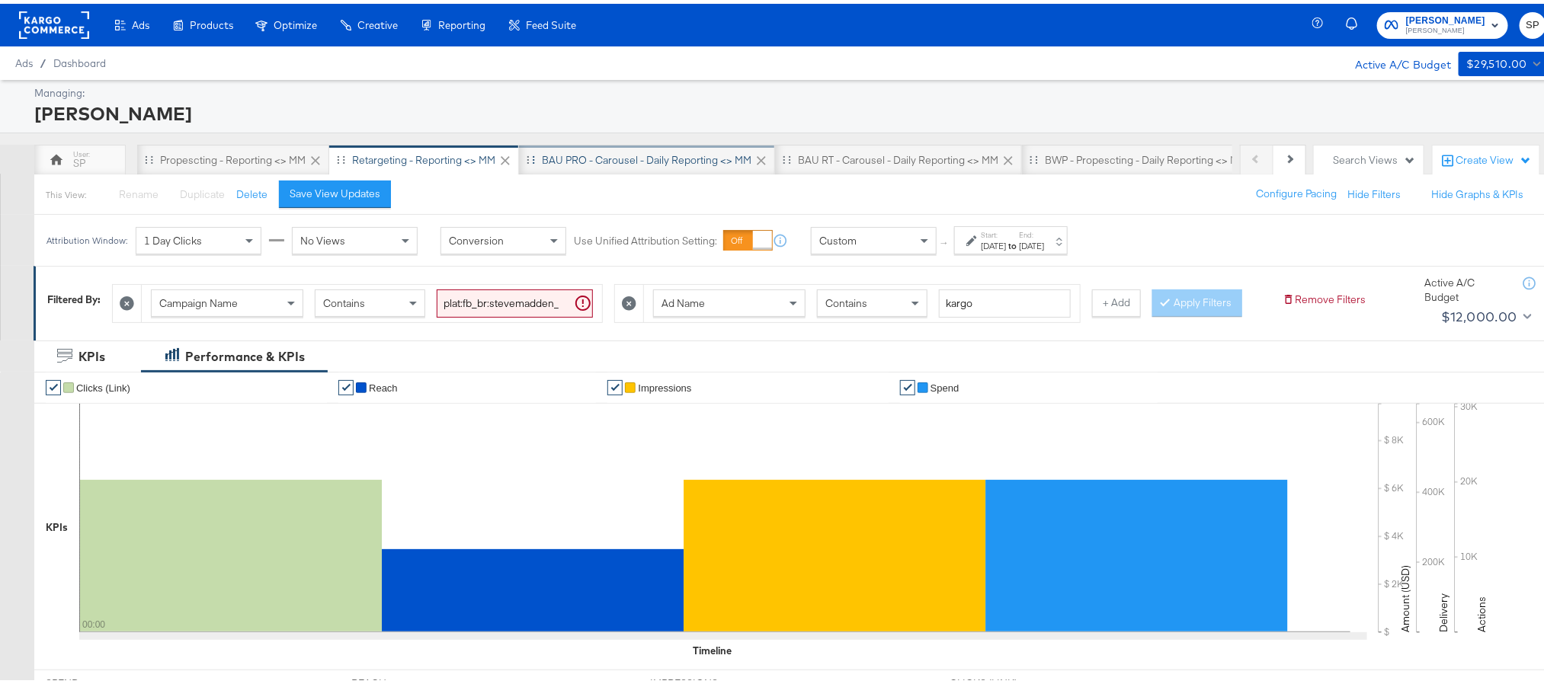
click at [622, 161] on div "BAU PRO - Carousel - Daily Reporting <> MM" at bounding box center [647, 156] width 210 height 14
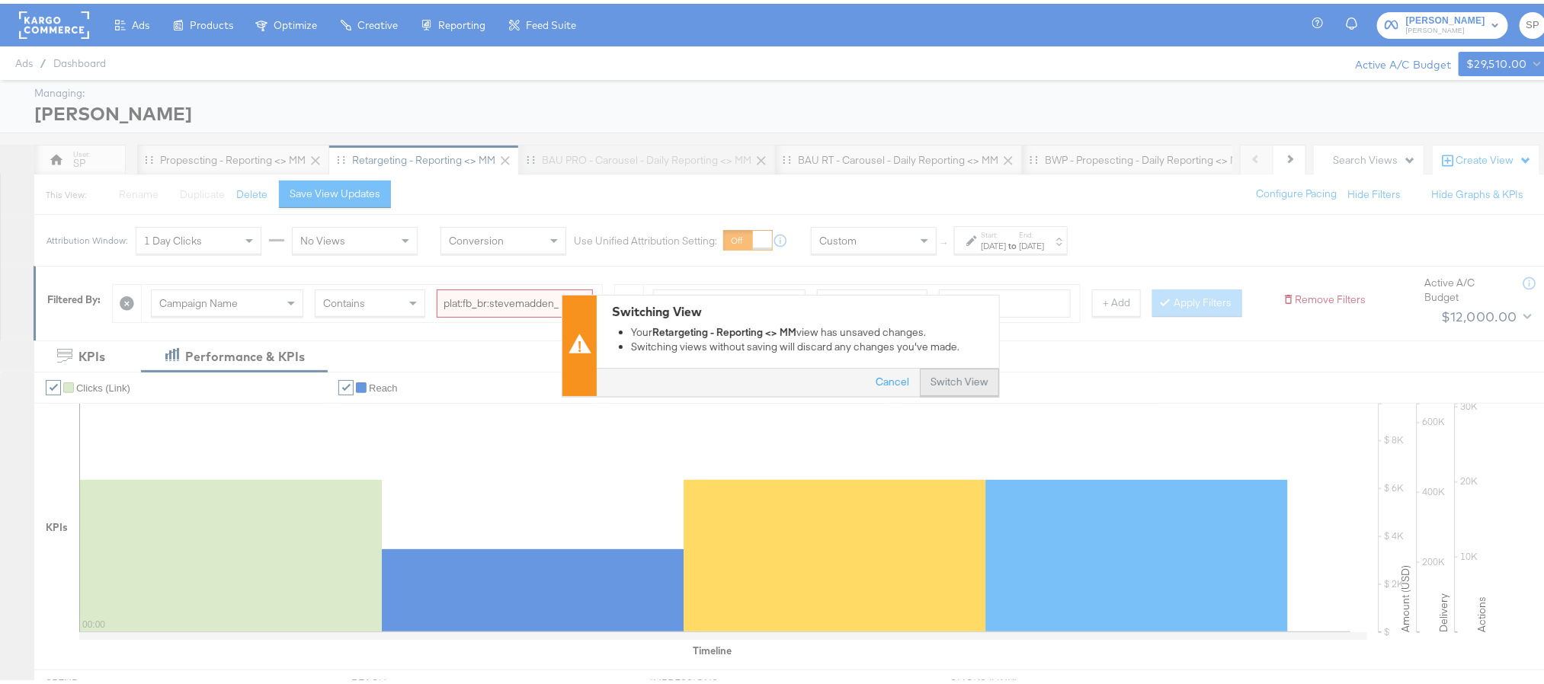
click at [941, 380] on button "Switch View" at bounding box center [959, 379] width 79 height 27
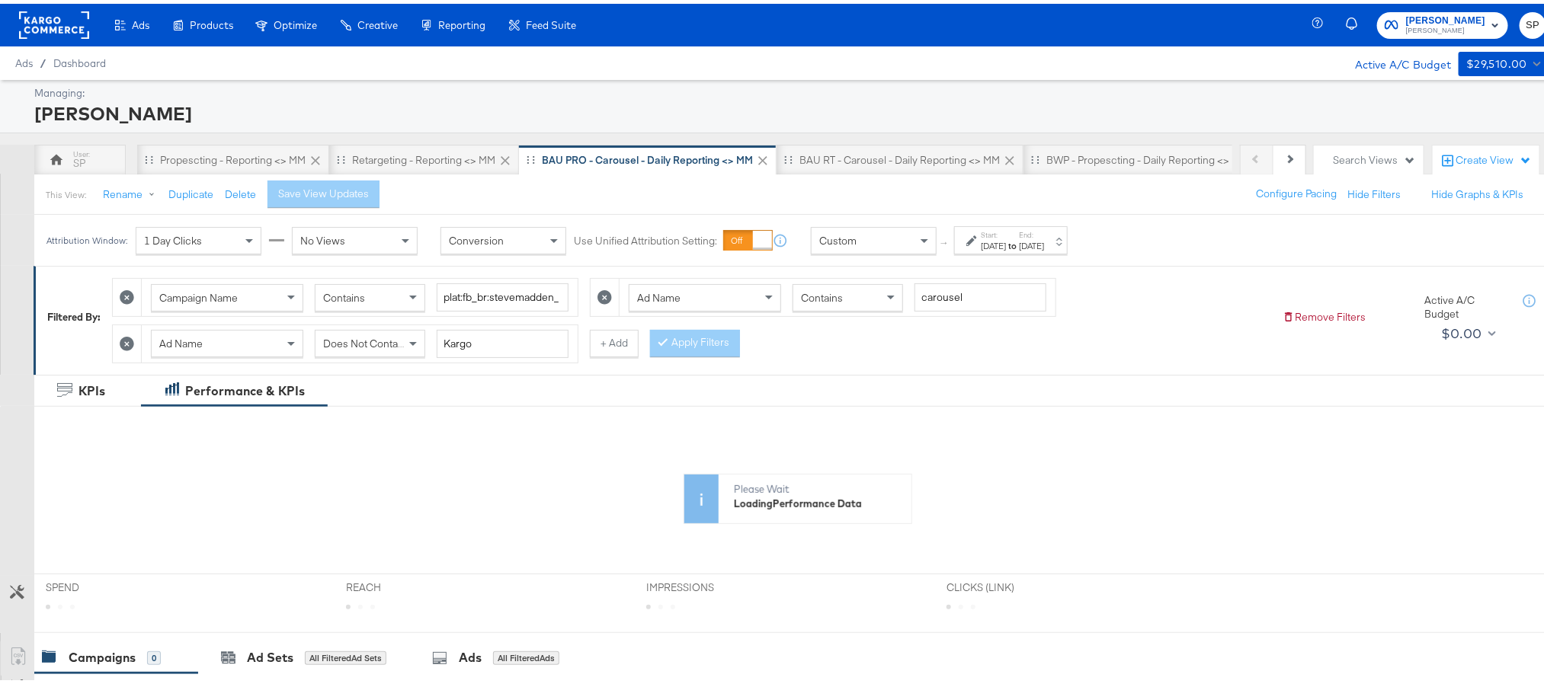
click at [1034, 233] on div "Start: [DATE] to End: [DATE]" at bounding box center [1012, 237] width 63 height 22
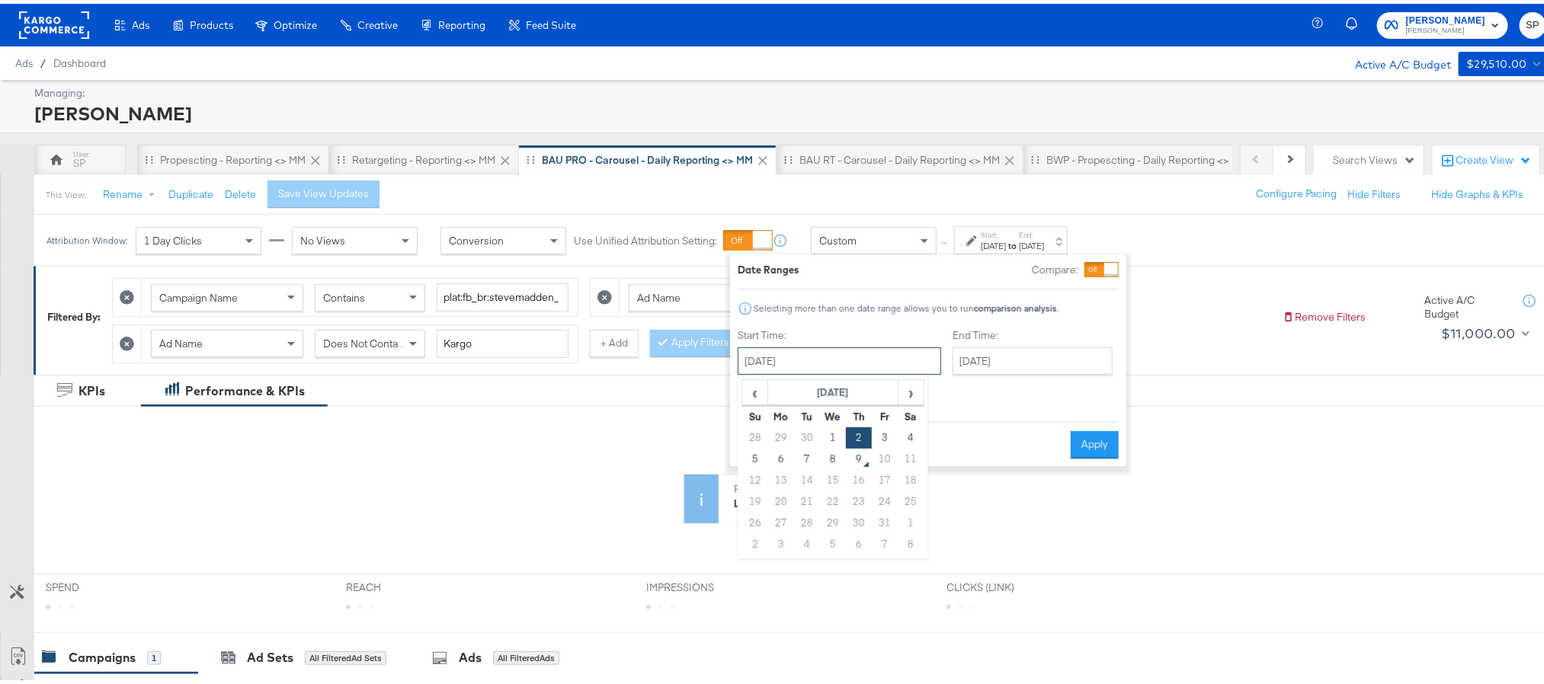
click at [861, 360] on input "[DATE]" at bounding box center [840, 357] width 204 height 27
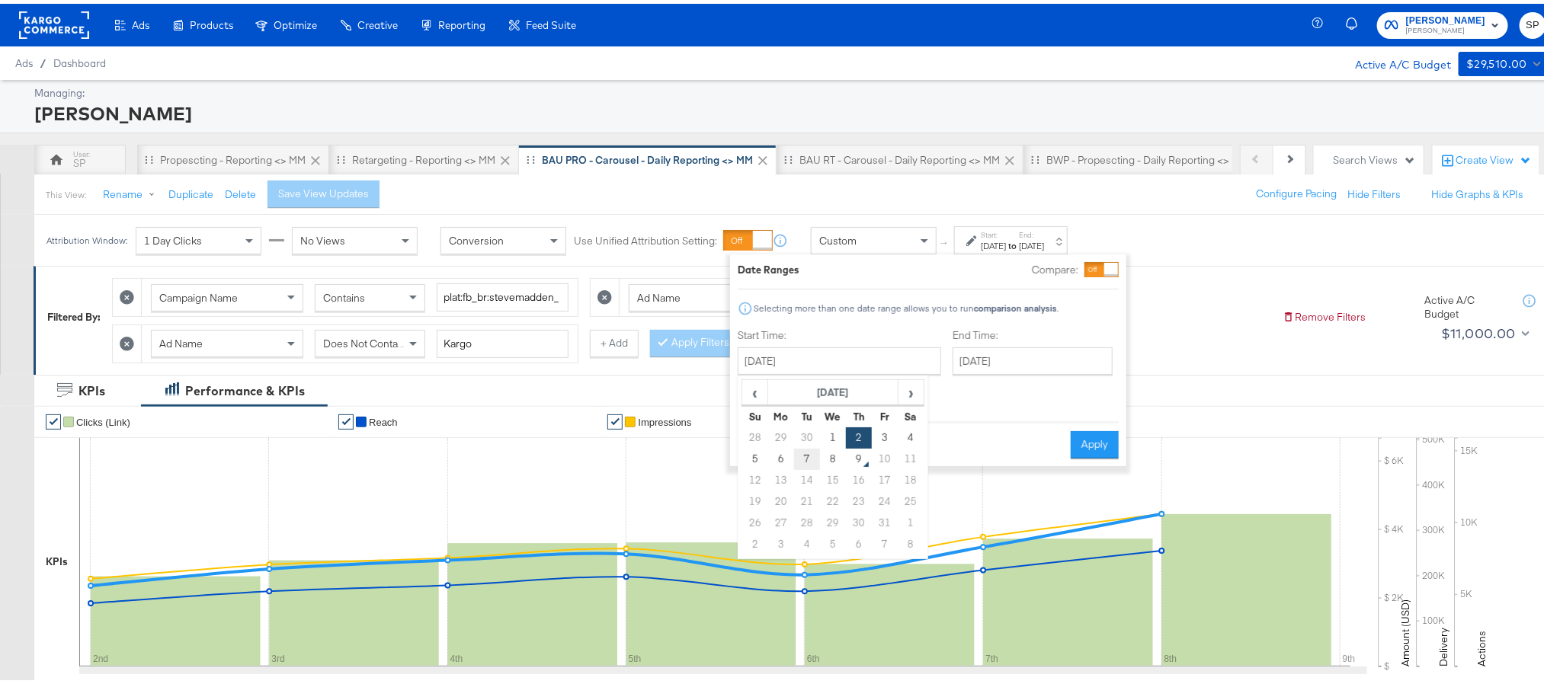
click at [810, 457] on td "7" at bounding box center [807, 455] width 26 height 21
type input "[DATE]"
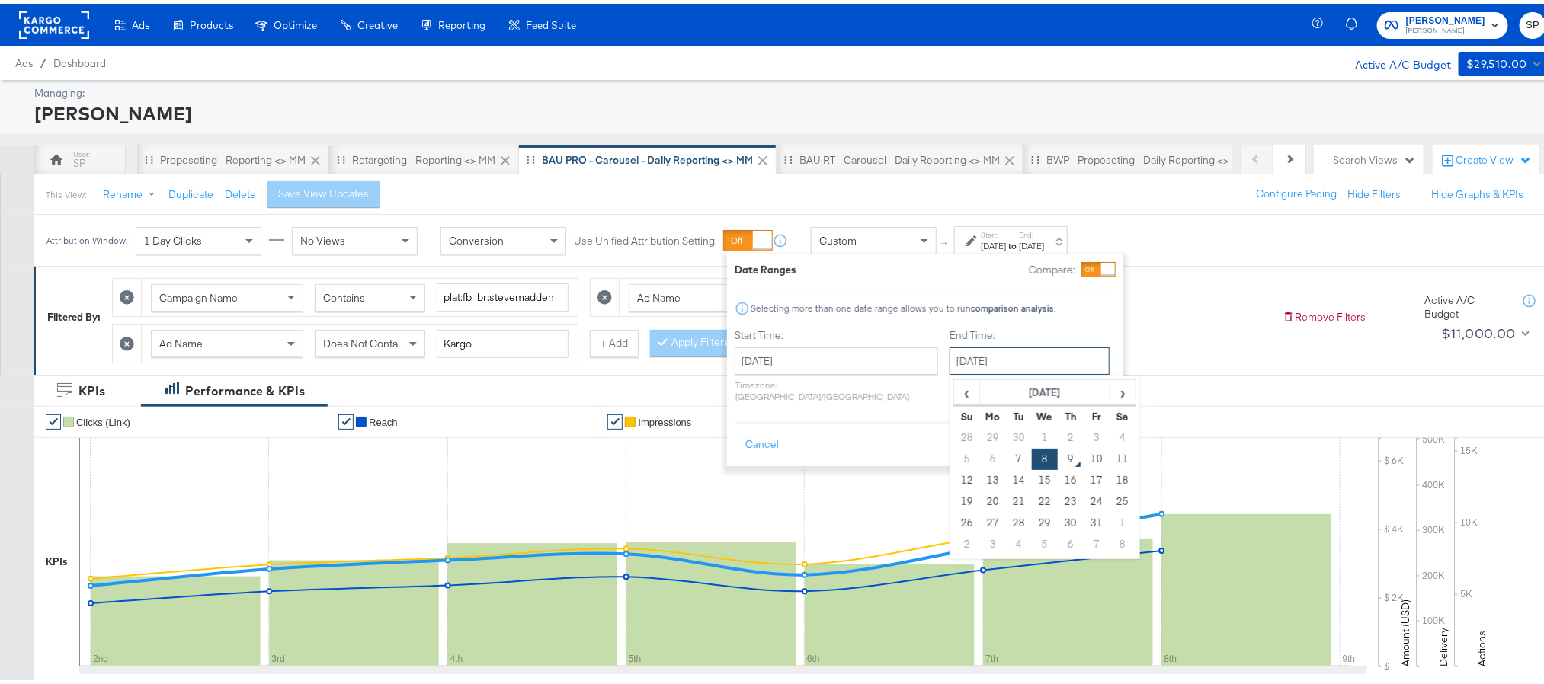
click at [1027, 357] on input "[DATE]" at bounding box center [1030, 357] width 160 height 27
click at [1006, 460] on td "7" at bounding box center [1019, 455] width 26 height 21
type input "[DATE]"
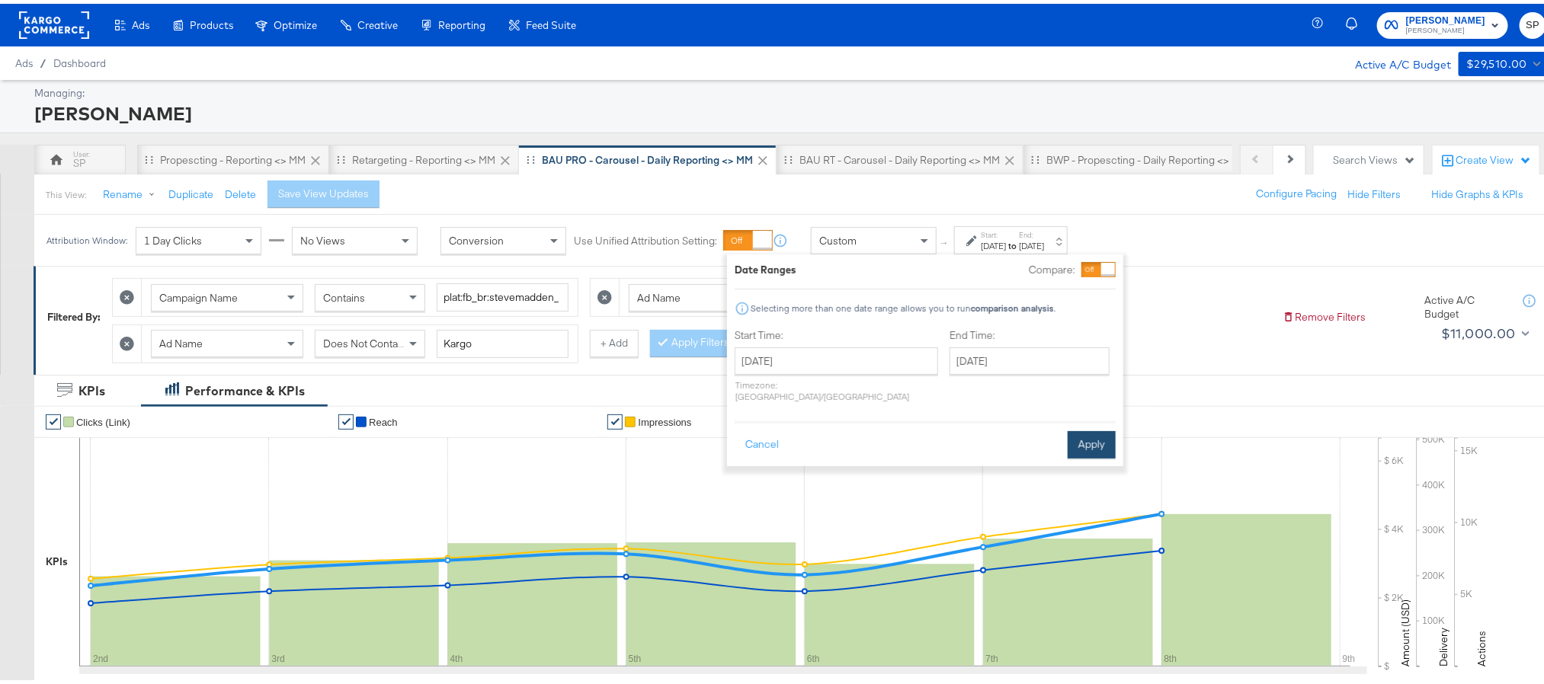
click at [1096, 428] on button "Apply" at bounding box center [1092, 441] width 48 height 27
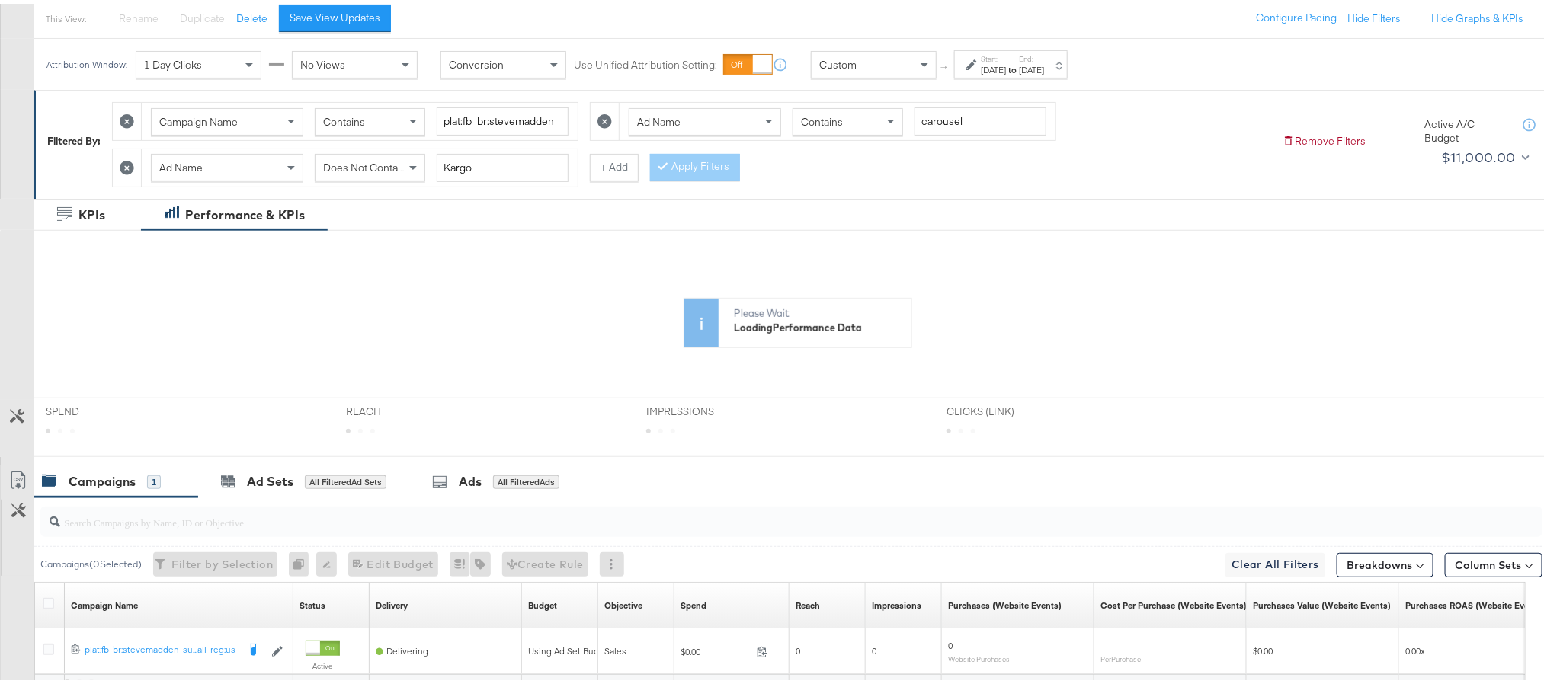
scroll to position [178, 0]
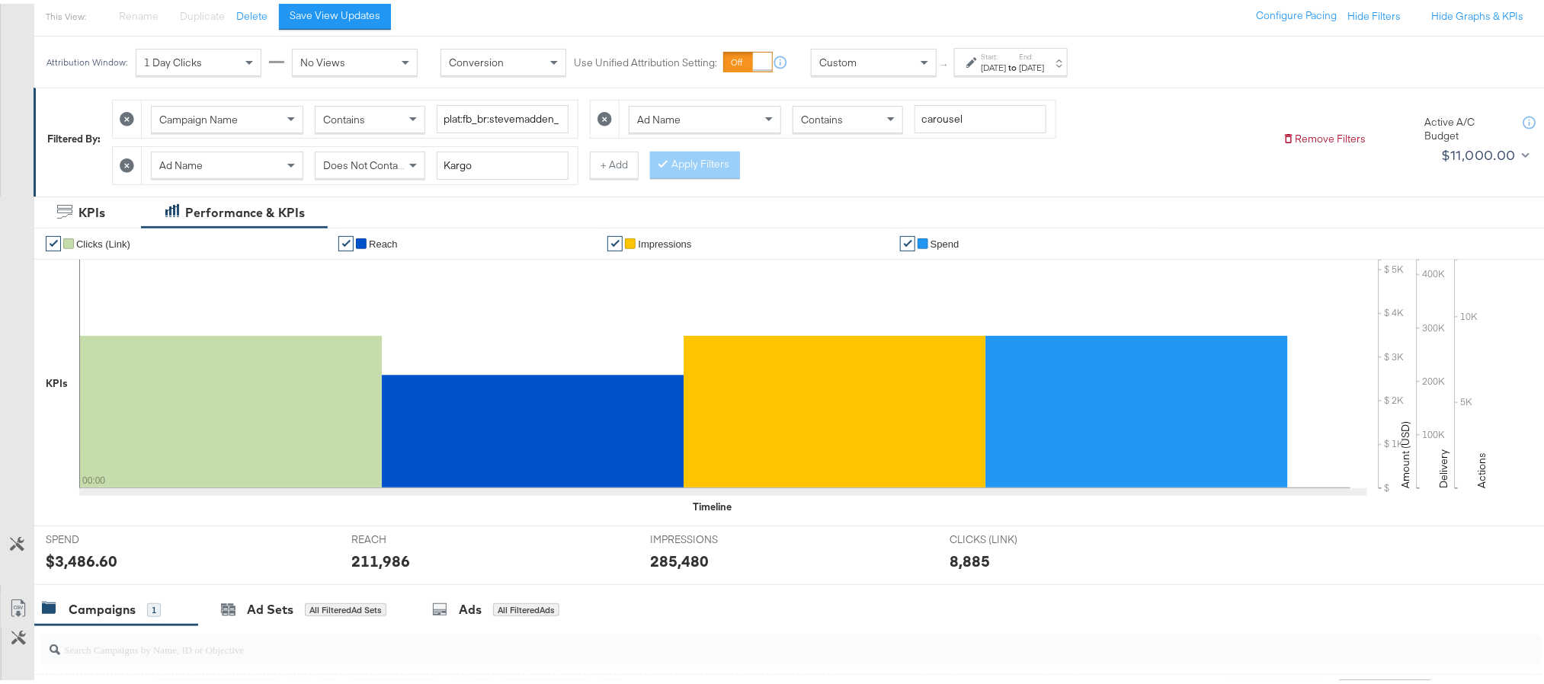
click at [998, 64] on div "[DATE]" at bounding box center [993, 64] width 25 height 12
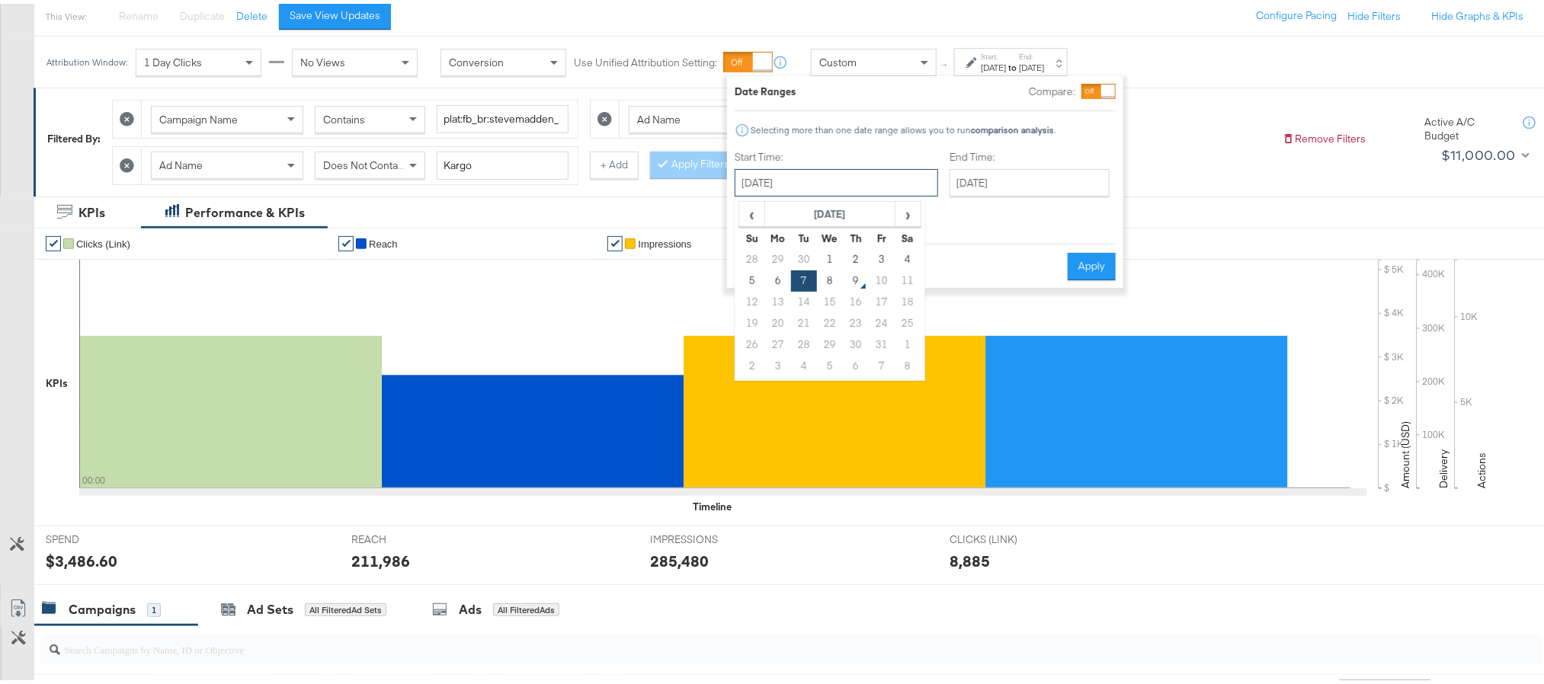
click at [874, 177] on input "[DATE]" at bounding box center [837, 178] width 204 height 27
click at [826, 280] on td "8" at bounding box center [830, 277] width 26 height 21
type input "[DATE]"
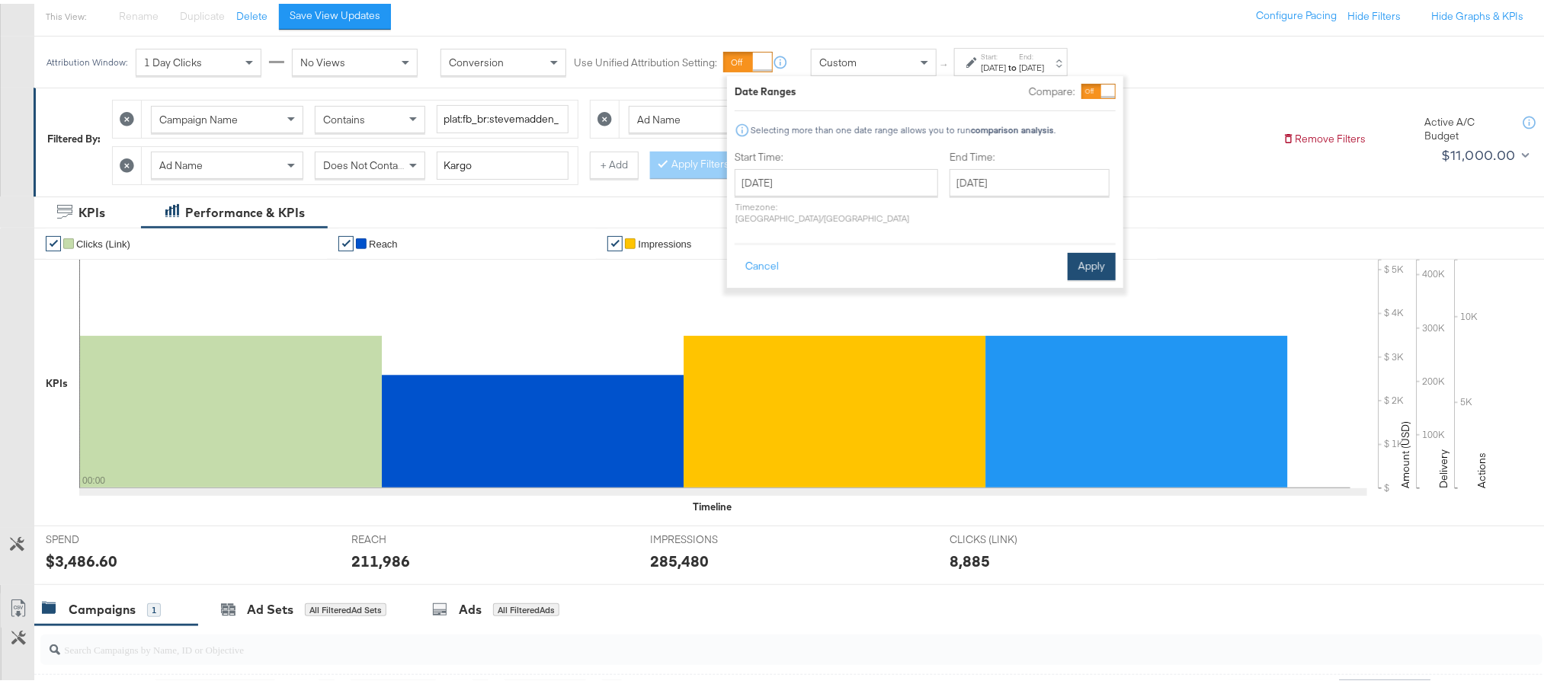
click at [1077, 249] on button "Apply" at bounding box center [1092, 262] width 48 height 27
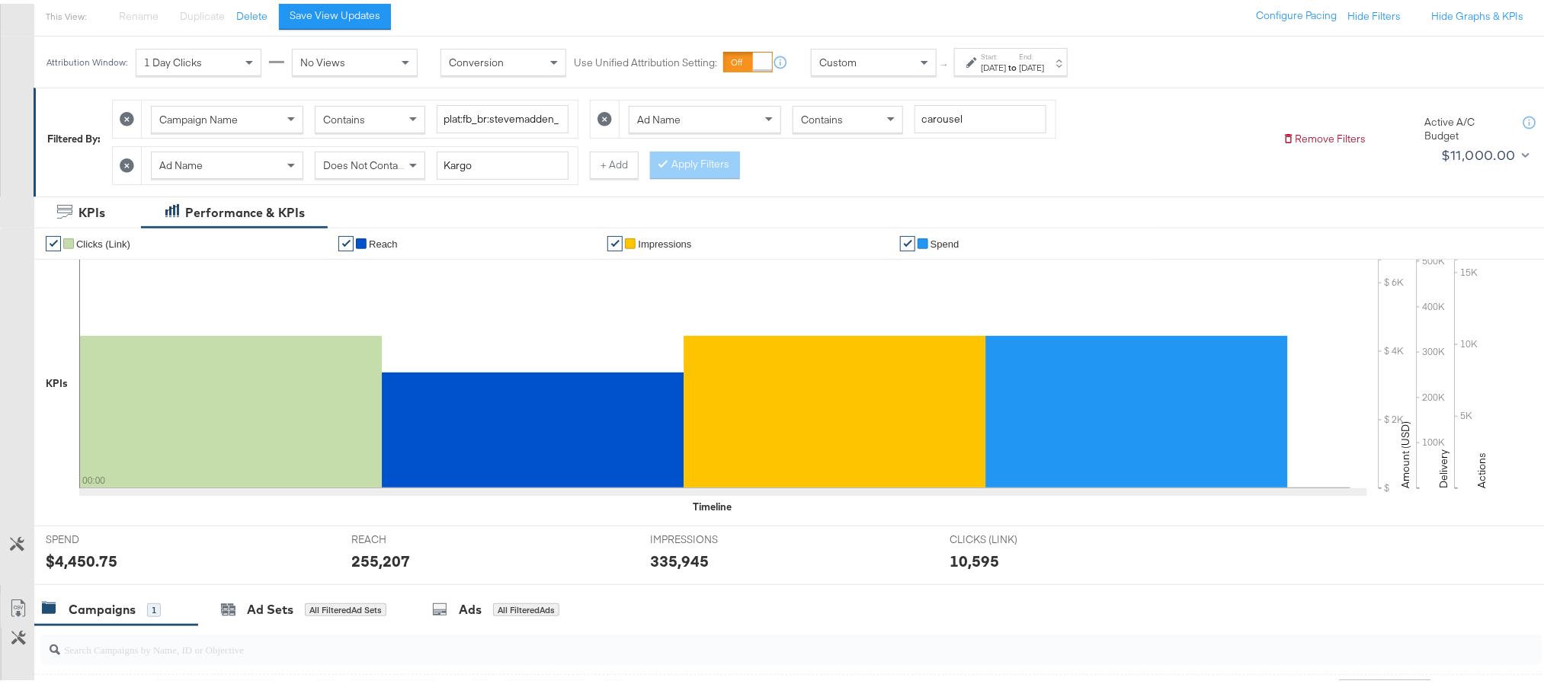
click at [89, 560] on div "$4,450.75" at bounding box center [82, 558] width 72 height 22
copy div "4,450.75"
click at [369, 565] on div "255,207" at bounding box center [380, 558] width 59 height 22
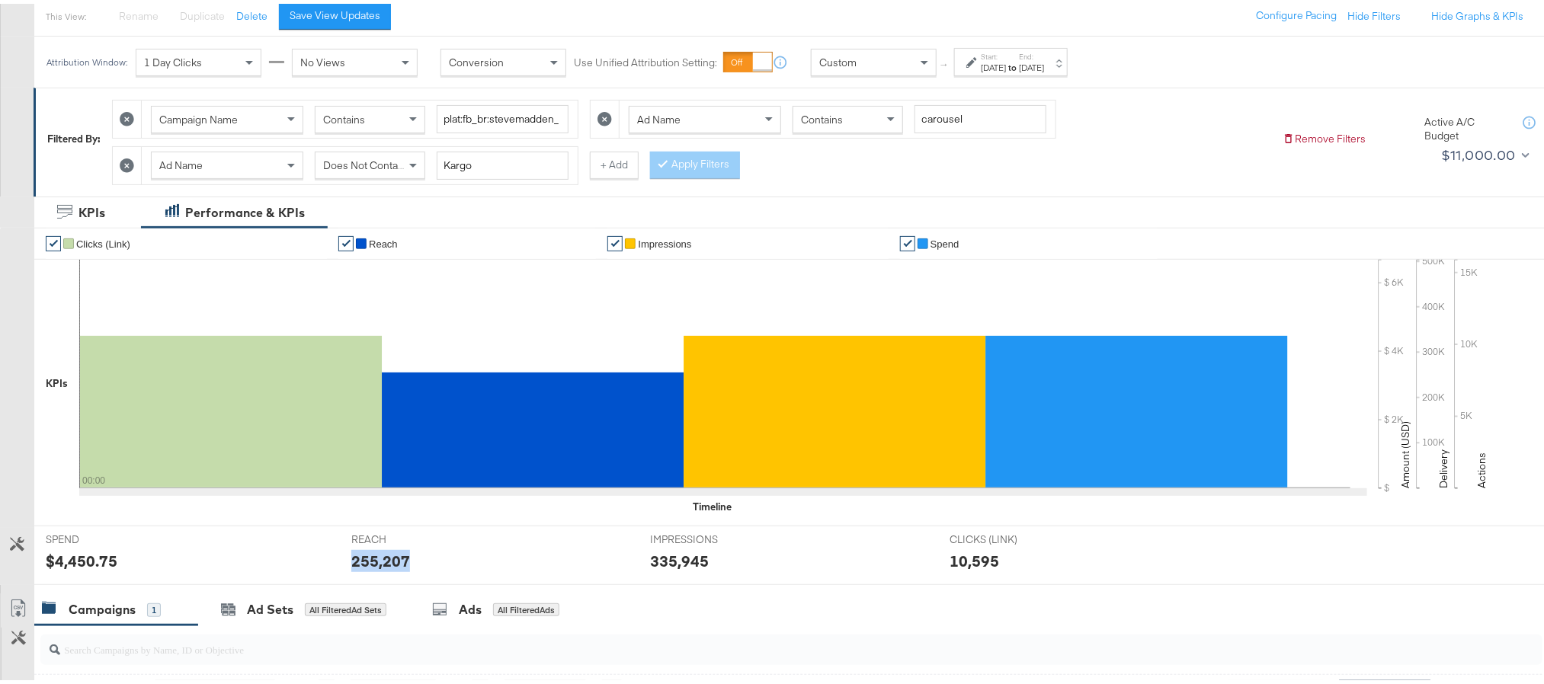
copy div "255,207"
click at [684, 563] on div "335,945" at bounding box center [679, 558] width 59 height 22
copy div "335,945"
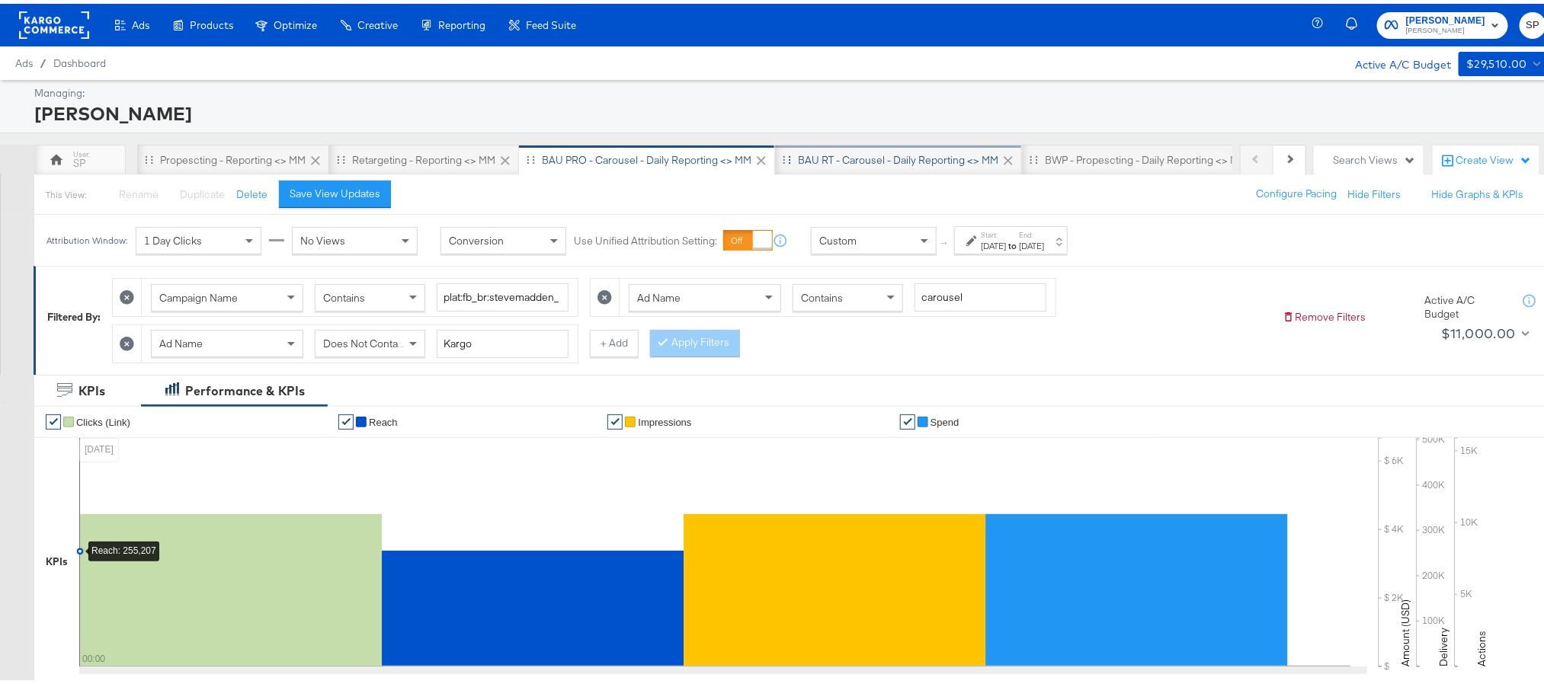
click at [837, 163] on div "BAU RT - Carousel - Daily Reporting <> MM" at bounding box center [898, 156] width 200 height 14
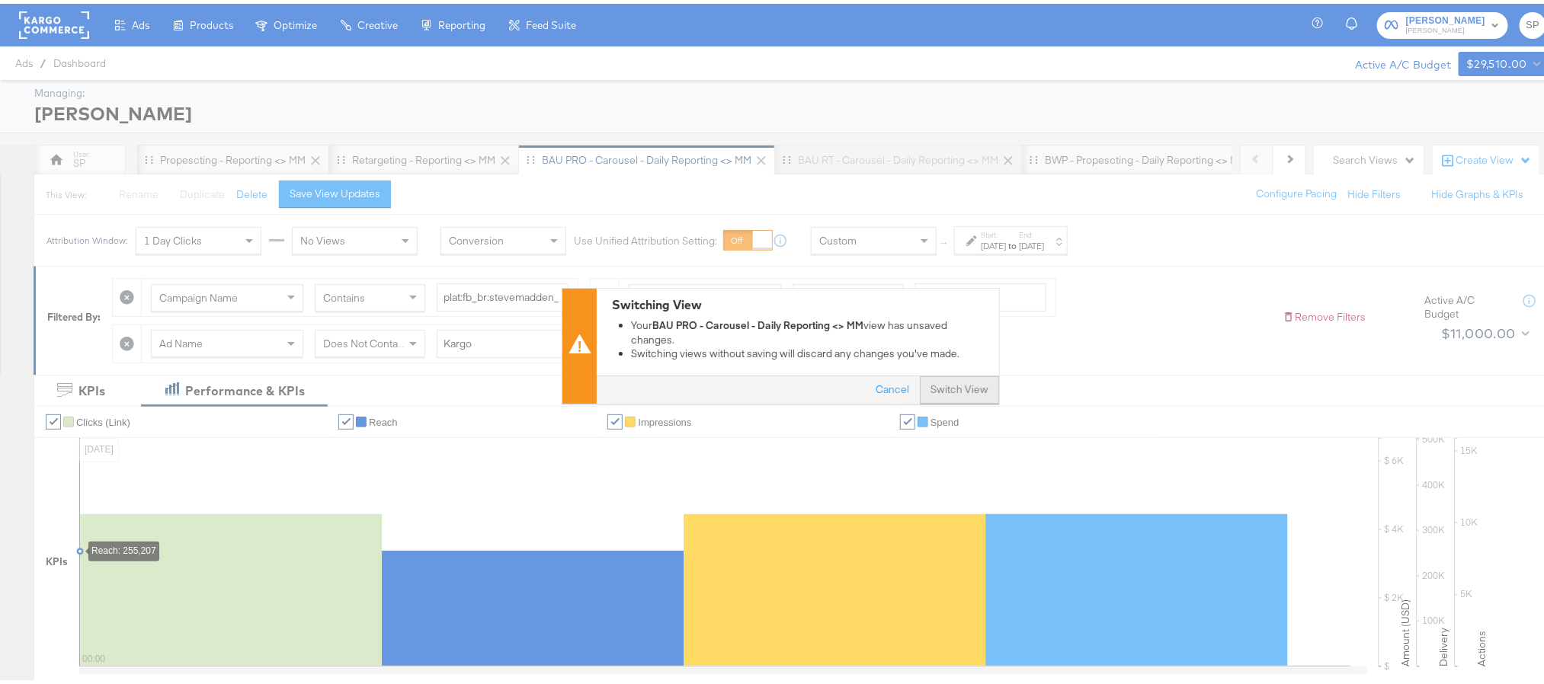
click at [941, 384] on button "Switch View" at bounding box center [959, 386] width 79 height 27
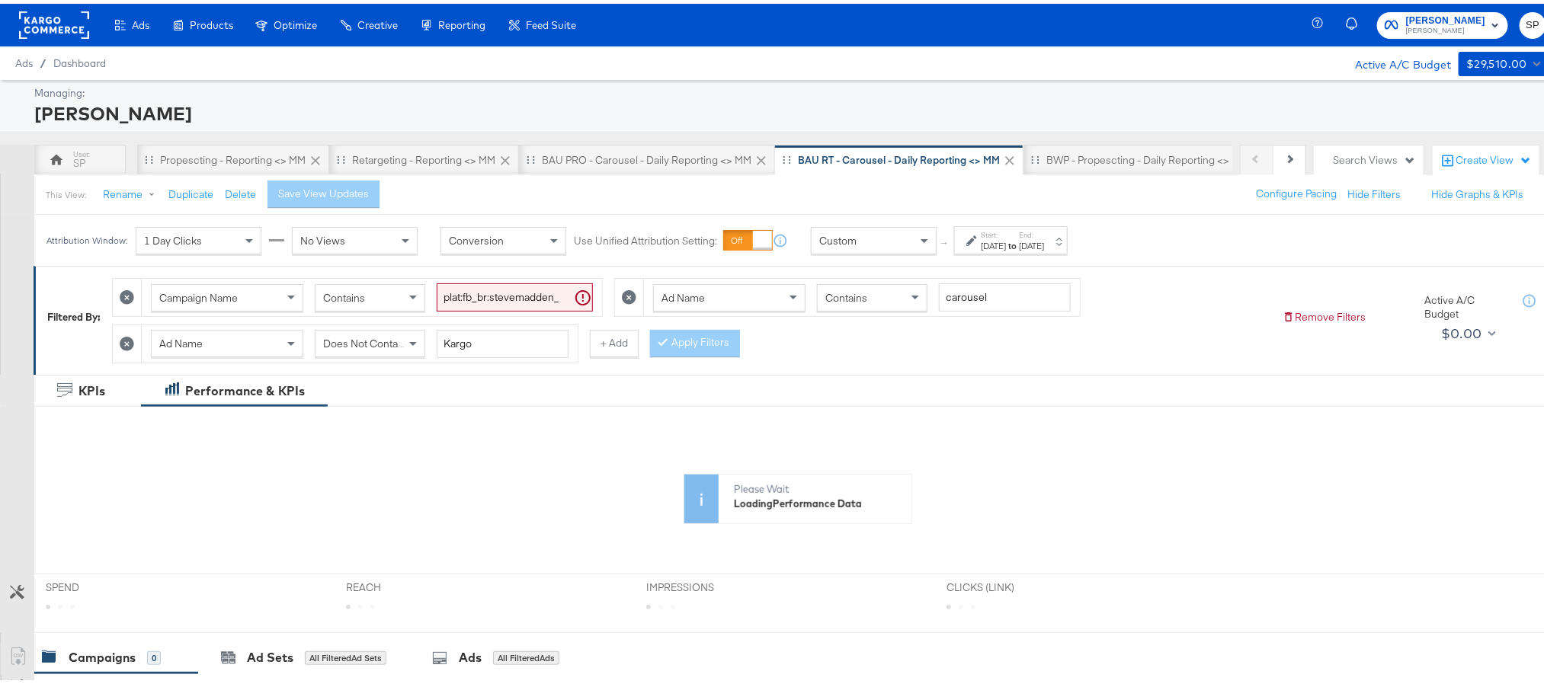
click at [1006, 242] on div "[DATE]" at bounding box center [993, 242] width 25 height 12
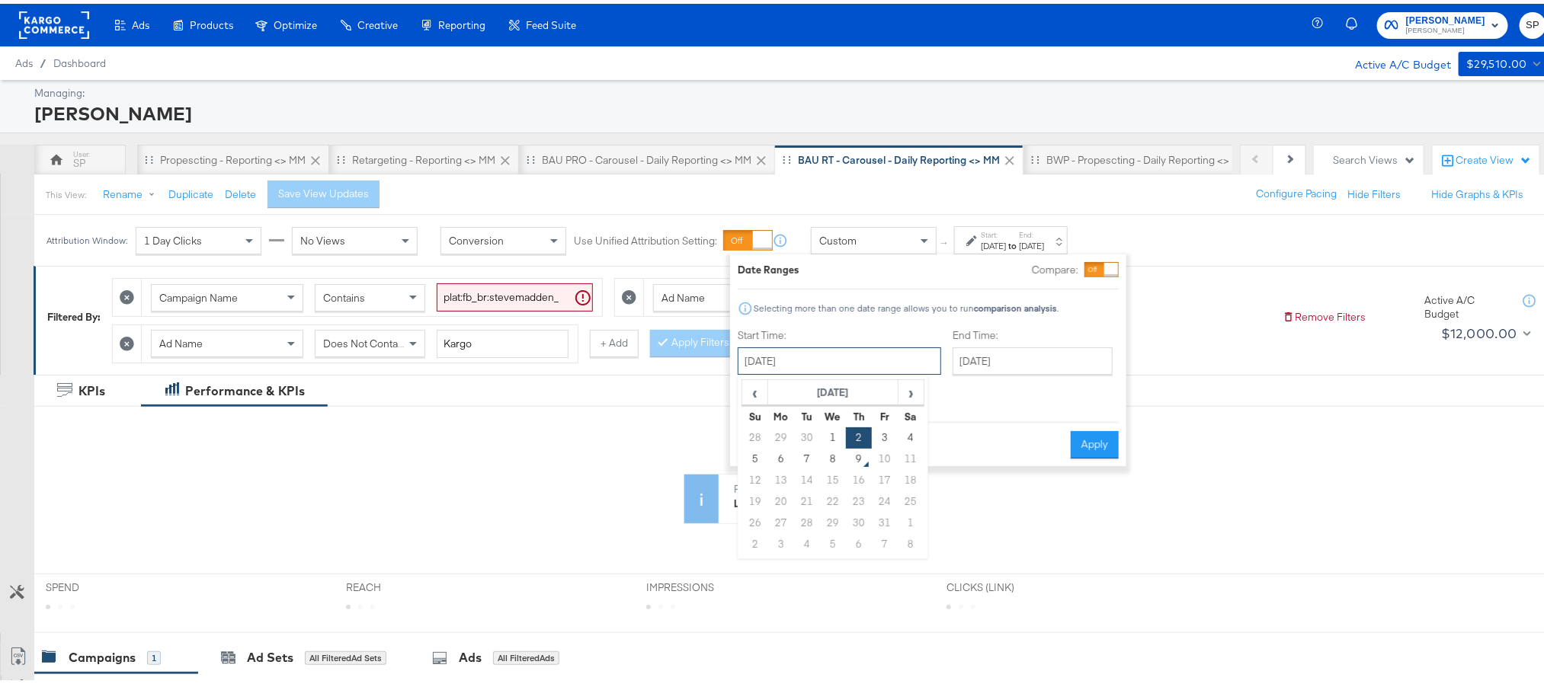
click at [830, 361] on input "[DATE]" at bounding box center [840, 357] width 204 height 27
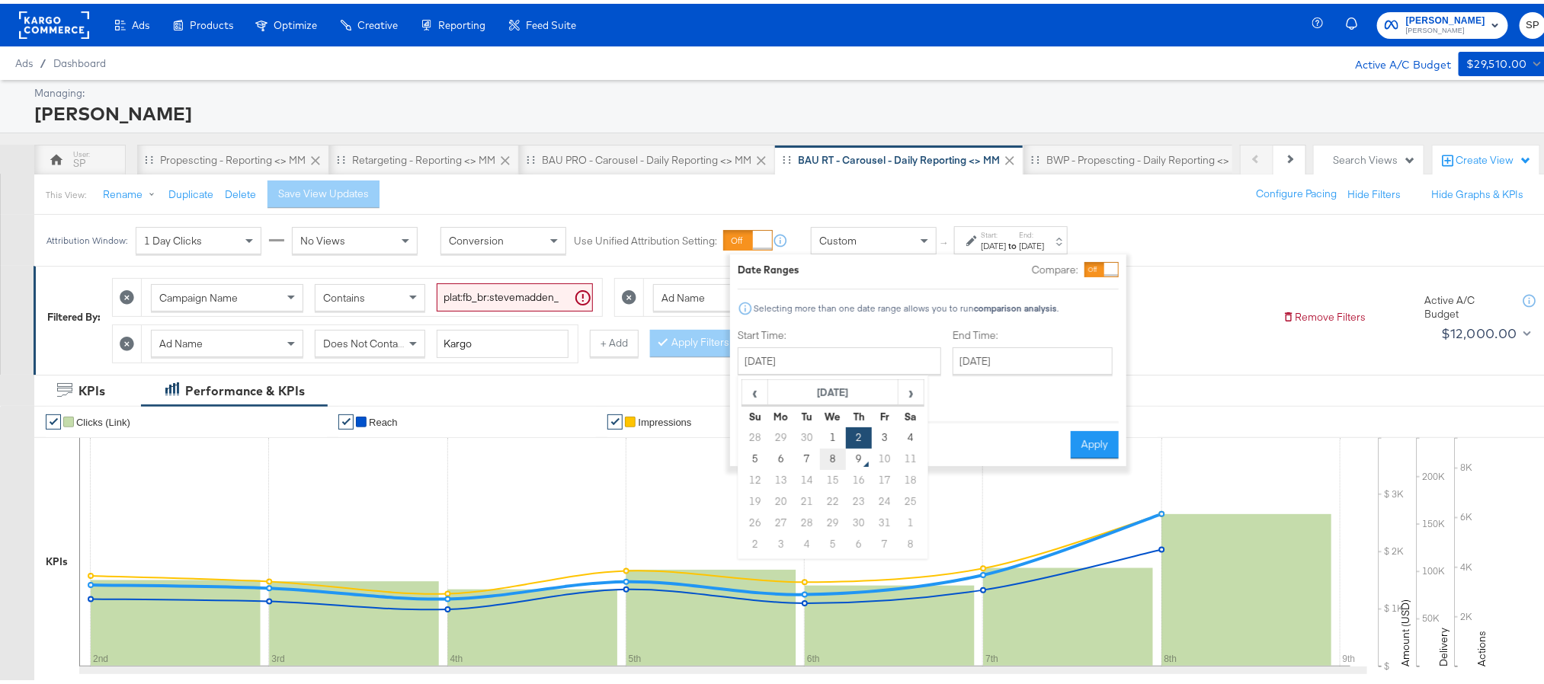
click at [820, 460] on td "8" at bounding box center [833, 455] width 26 height 21
type input "[DATE]"
click at [1093, 434] on button "Apply" at bounding box center [1092, 441] width 48 height 27
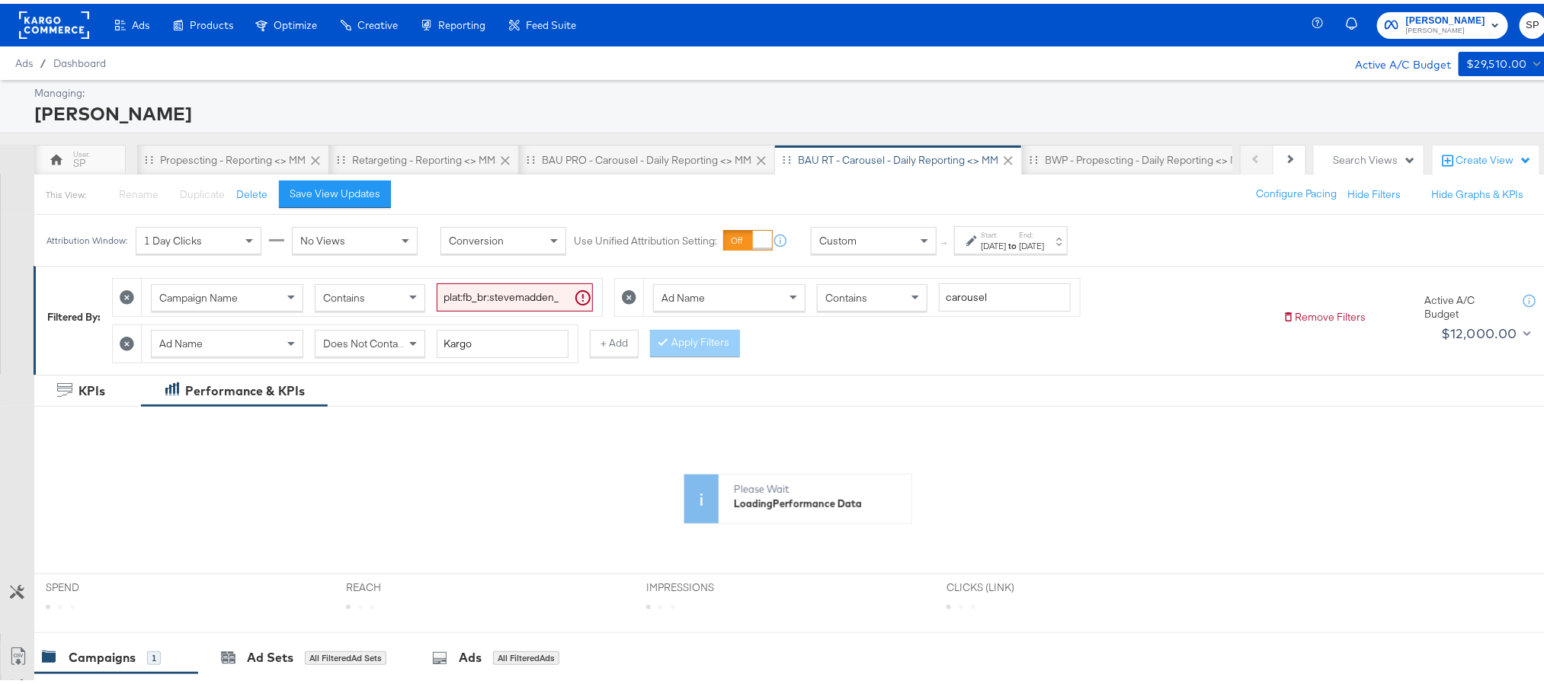
scroll to position [162, 0]
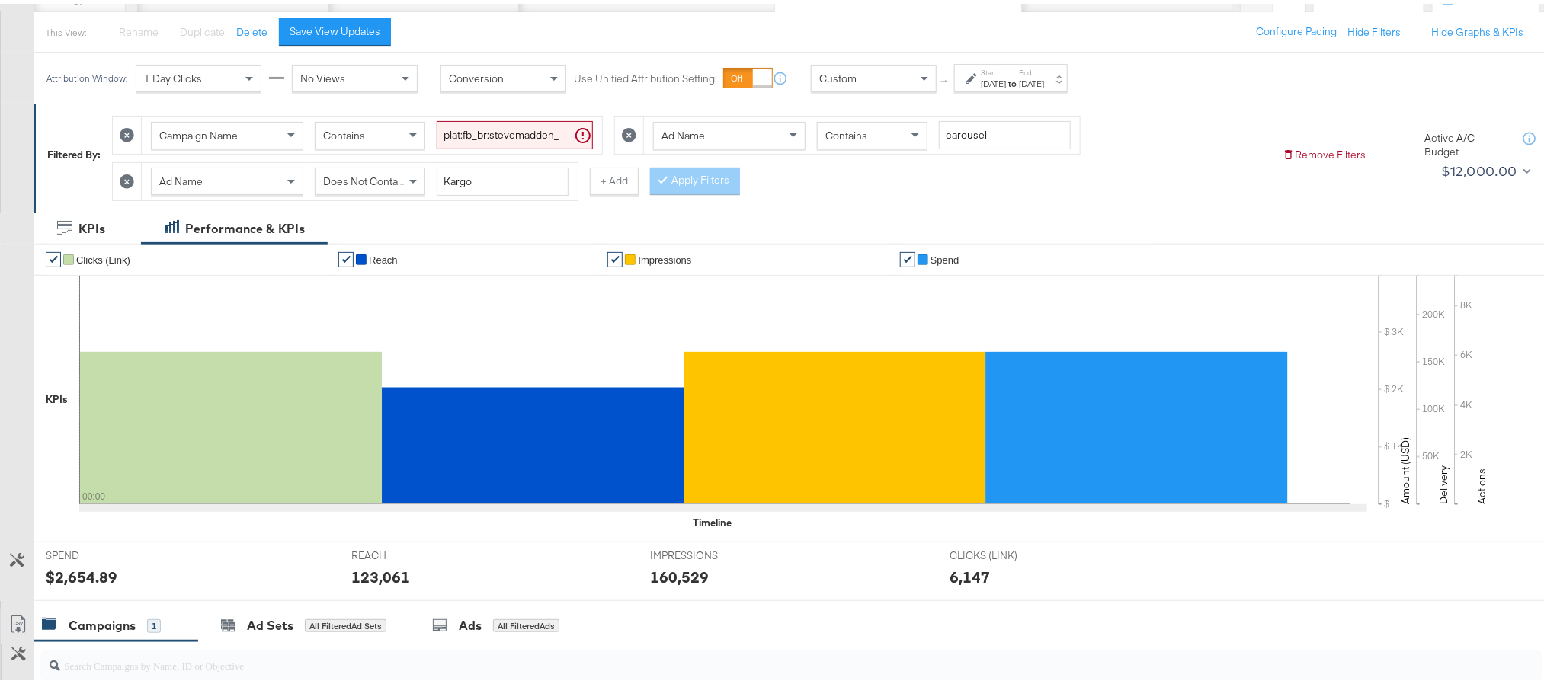
click at [78, 579] on div "$2,654.89" at bounding box center [82, 574] width 72 height 22
click at [364, 584] on div "123,061" at bounding box center [380, 574] width 59 height 22
click at [670, 579] on div "160,529" at bounding box center [679, 574] width 59 height 22
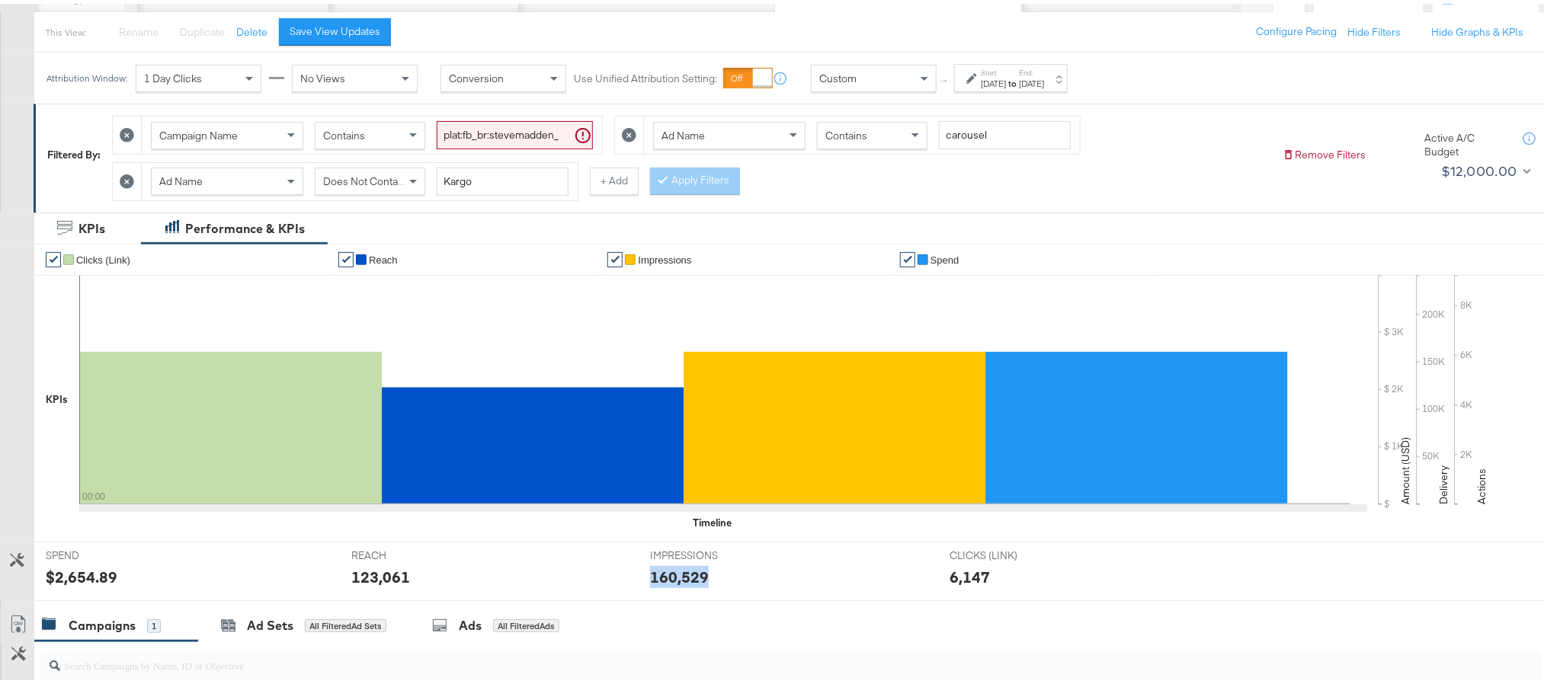
click at [670, 579] on div "160,529" at bounding box center [679, 574] width 59 height 22
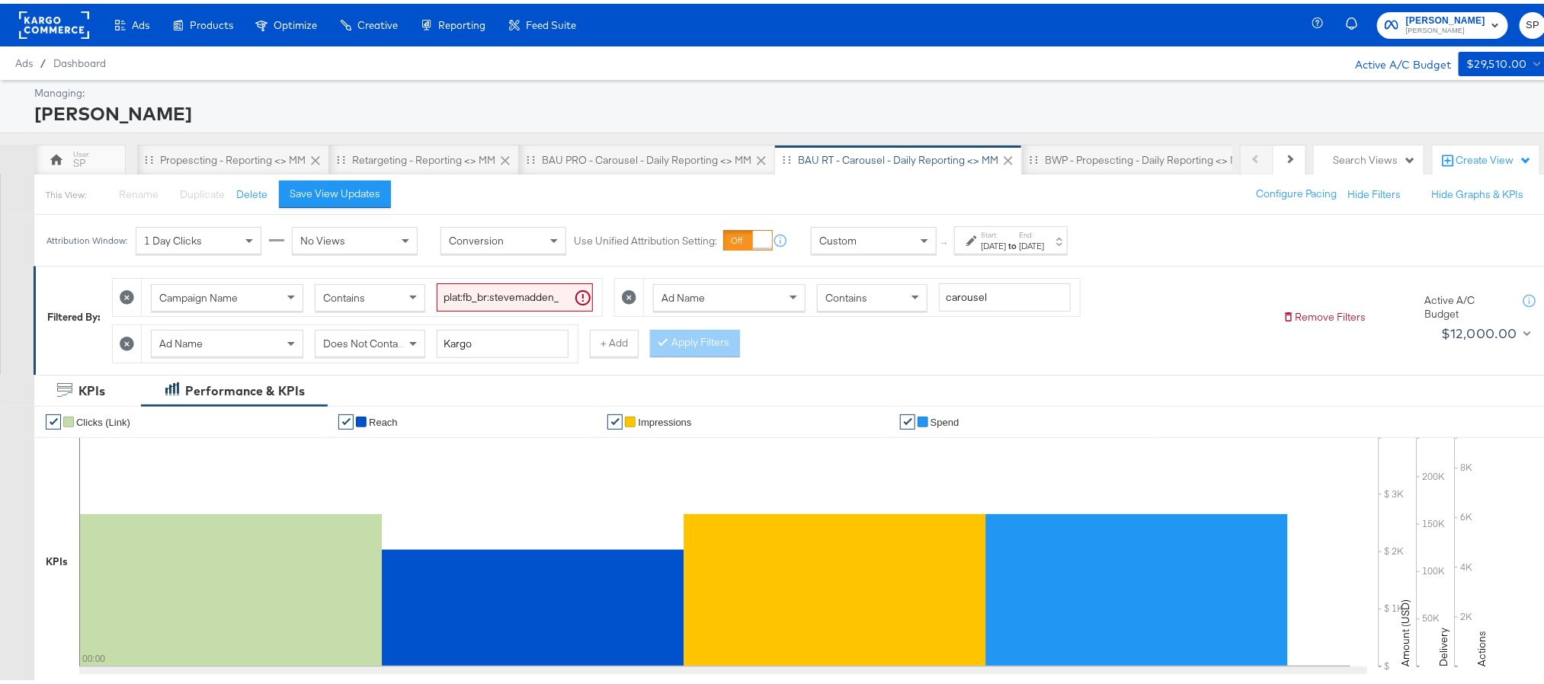
click at [58, 27] on rect at bounding box center [54, 21] width 70 height 27
